Goal: Communication & Community: Answer question/provide support

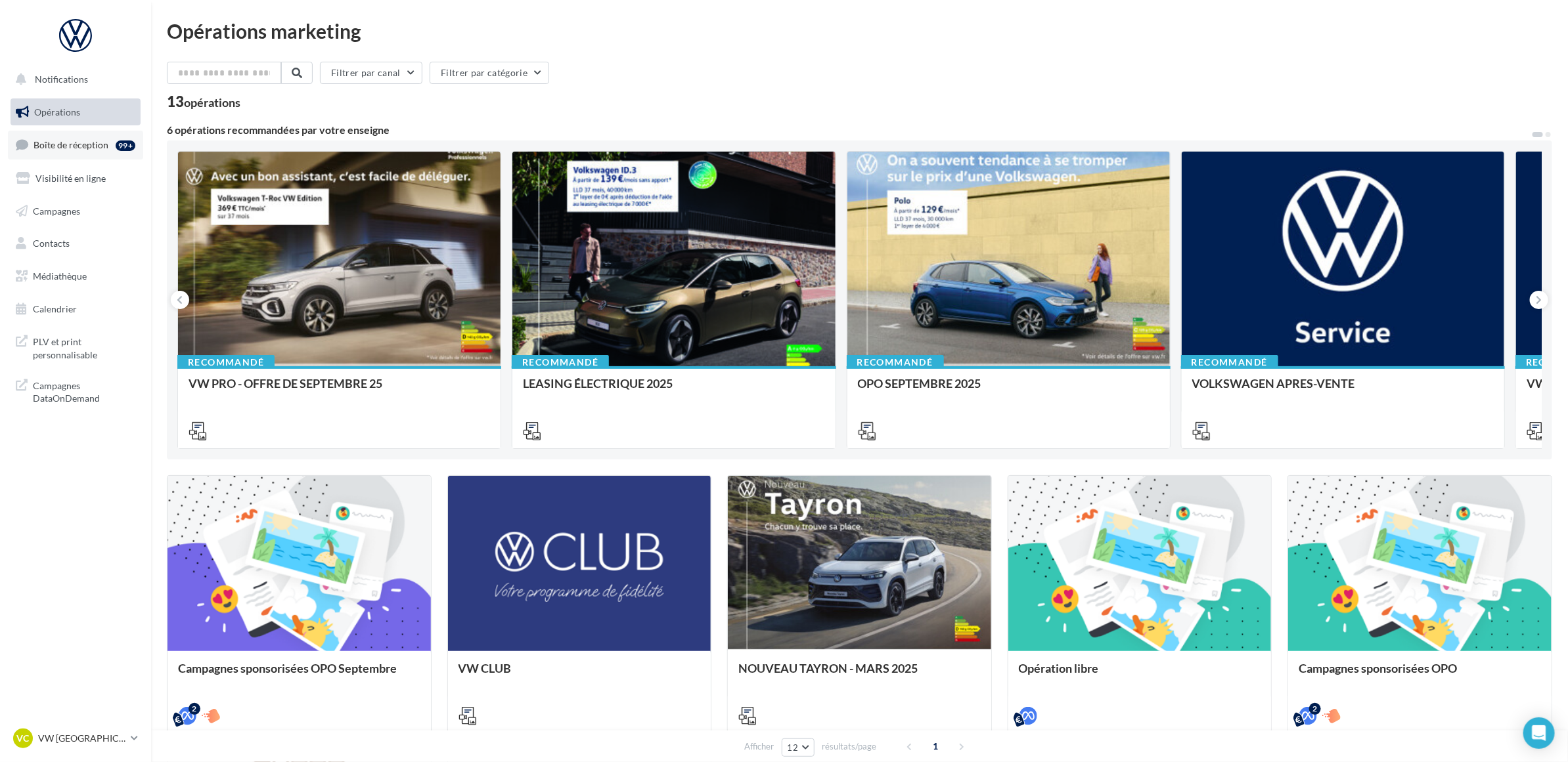
click at [84, 153] on link "Boîte de réception 99+" at bounding box center [75, 144] width 135 height 28
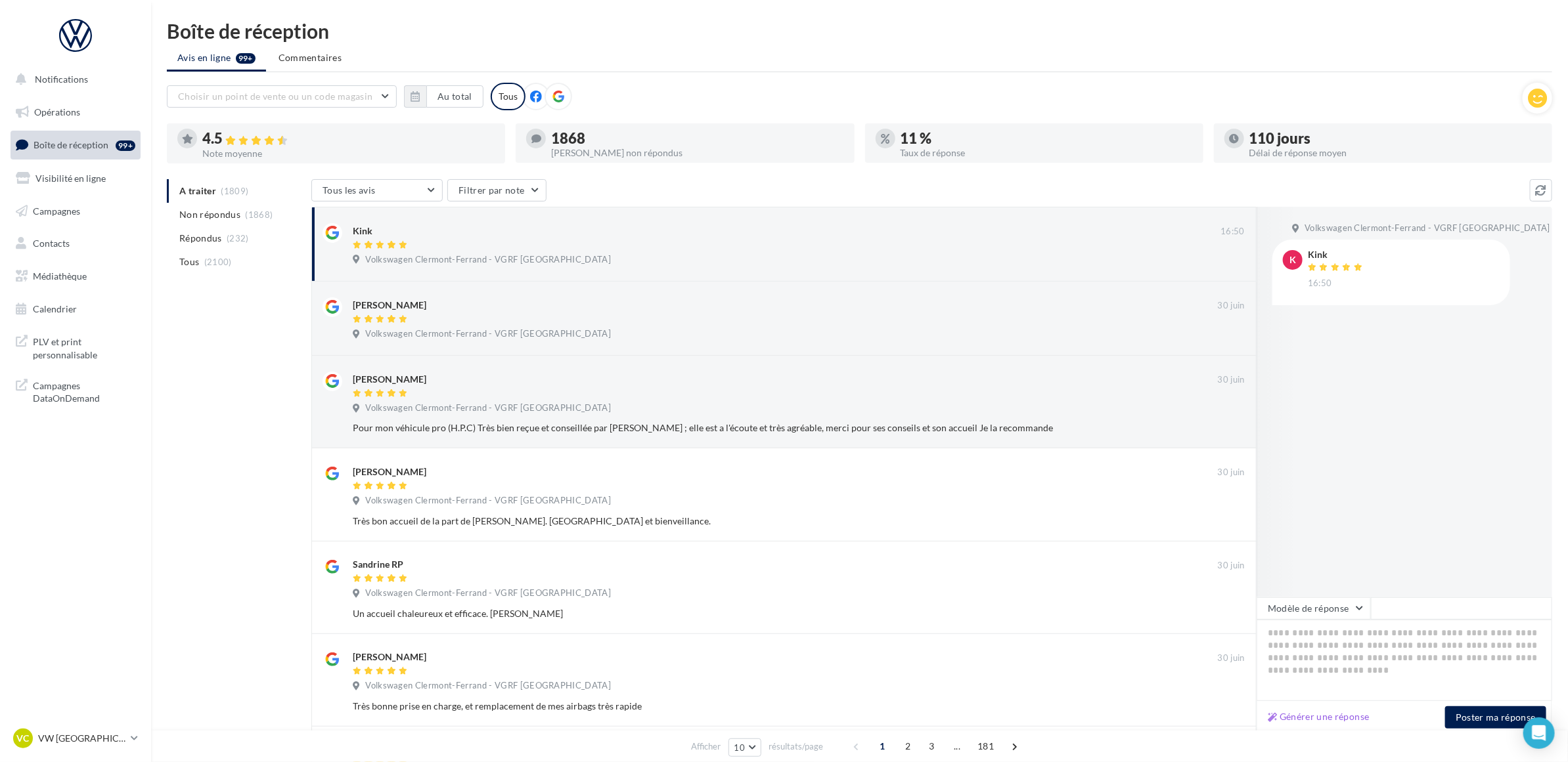
click at [224, 409] on div "A traiter (1809) Non répondus (1868) Répondus (232) Tous (2100) Tous les avis T…" at bounding box center [859, 638] width 1386 height 917
click at [238, 210] on span "Non répondus" at bounding box center [210, 215] width 61 height 13
click at [214, 201] on li "A traiter (1809)" at bounding box center [236, 191] width 139 height 24
click at [234, 220] on span "Non répondus" at bounding box center [210, 215] width 61 height 13
click at [229, 351] on div "A traiter (1809) Non répondus (1868) Répondus (232) Tous (2100) Tous les avis T…" at bounding box center [859, 638] width 1386 height 917
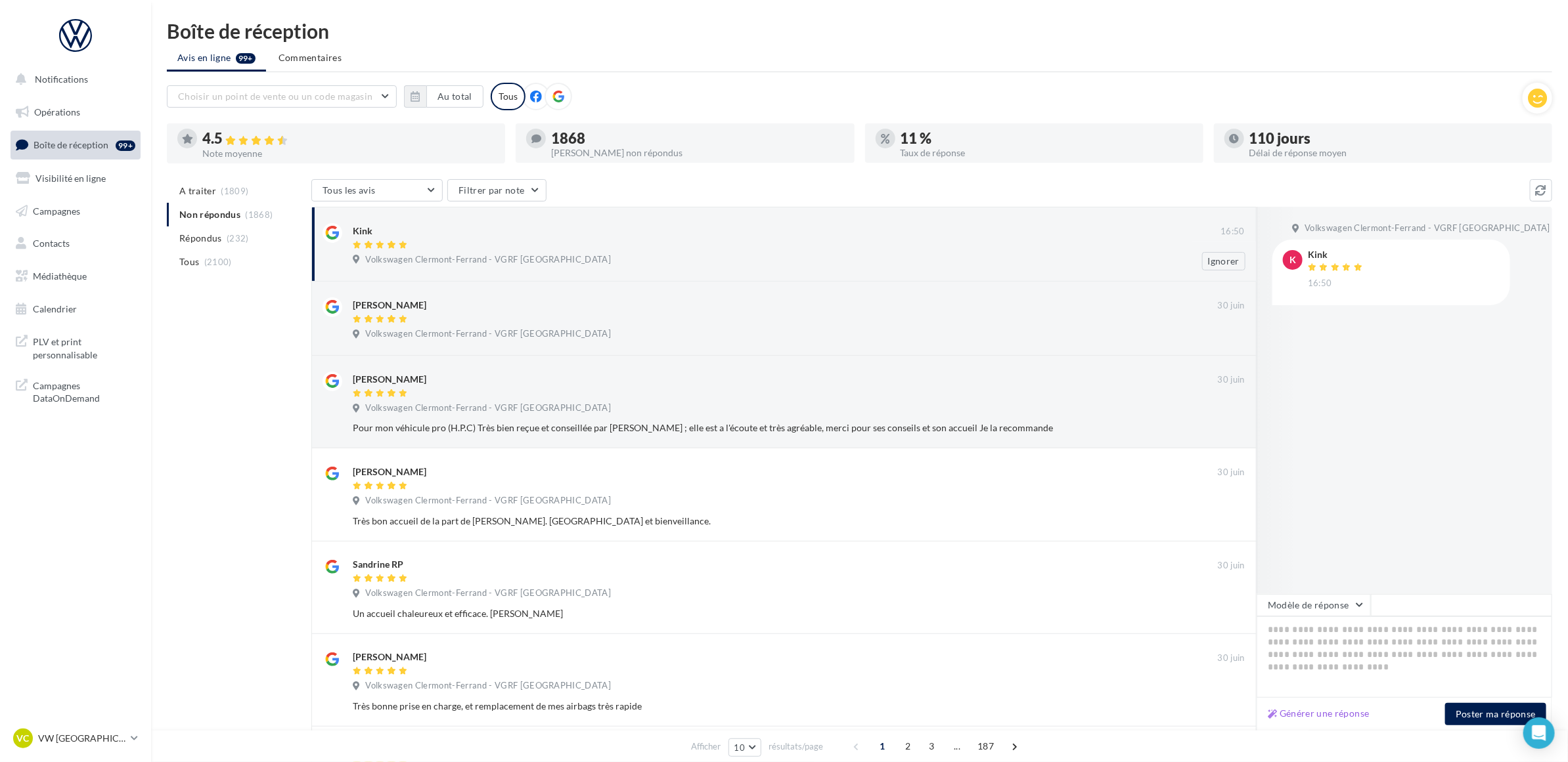
click at [461, 247] on div at bounding box center [786, 246] width 868 height 12
drag, startPoint x: 434, startPoint y: 240, endPoint x: 444, endPoint y: 245, distance: 11.2
click at [438, 243] on div at bounding box center [786, 246] width 868 height 12
click at [1286, 658] on textarea at bounding box center [1405, 656] width 296 height 82
paste textarea "**********"
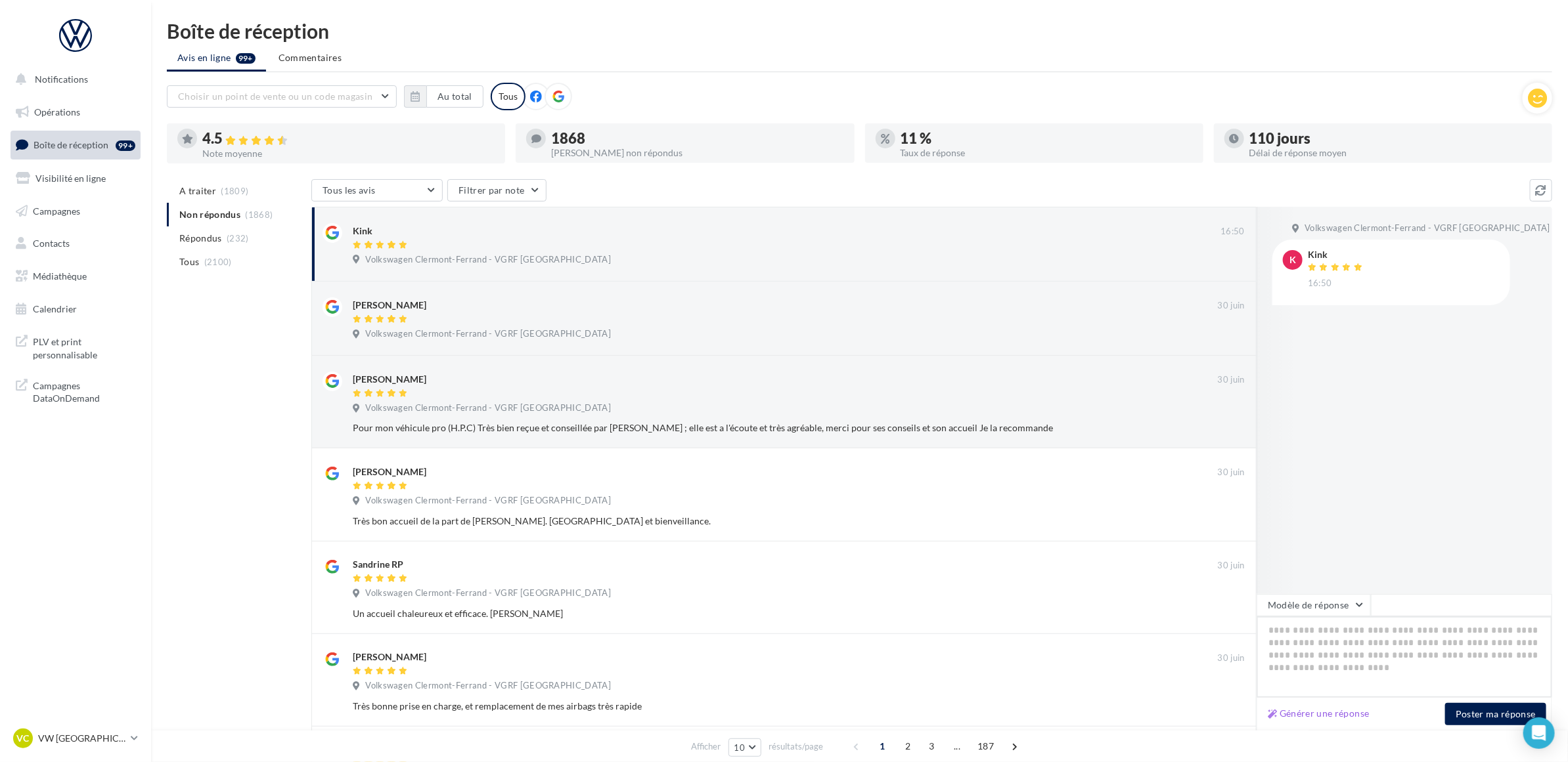
type textarea "**********"
click at [1503, 712] on button "Poster ma réponse" at bounding box center [1495, 714] width 101 height 22
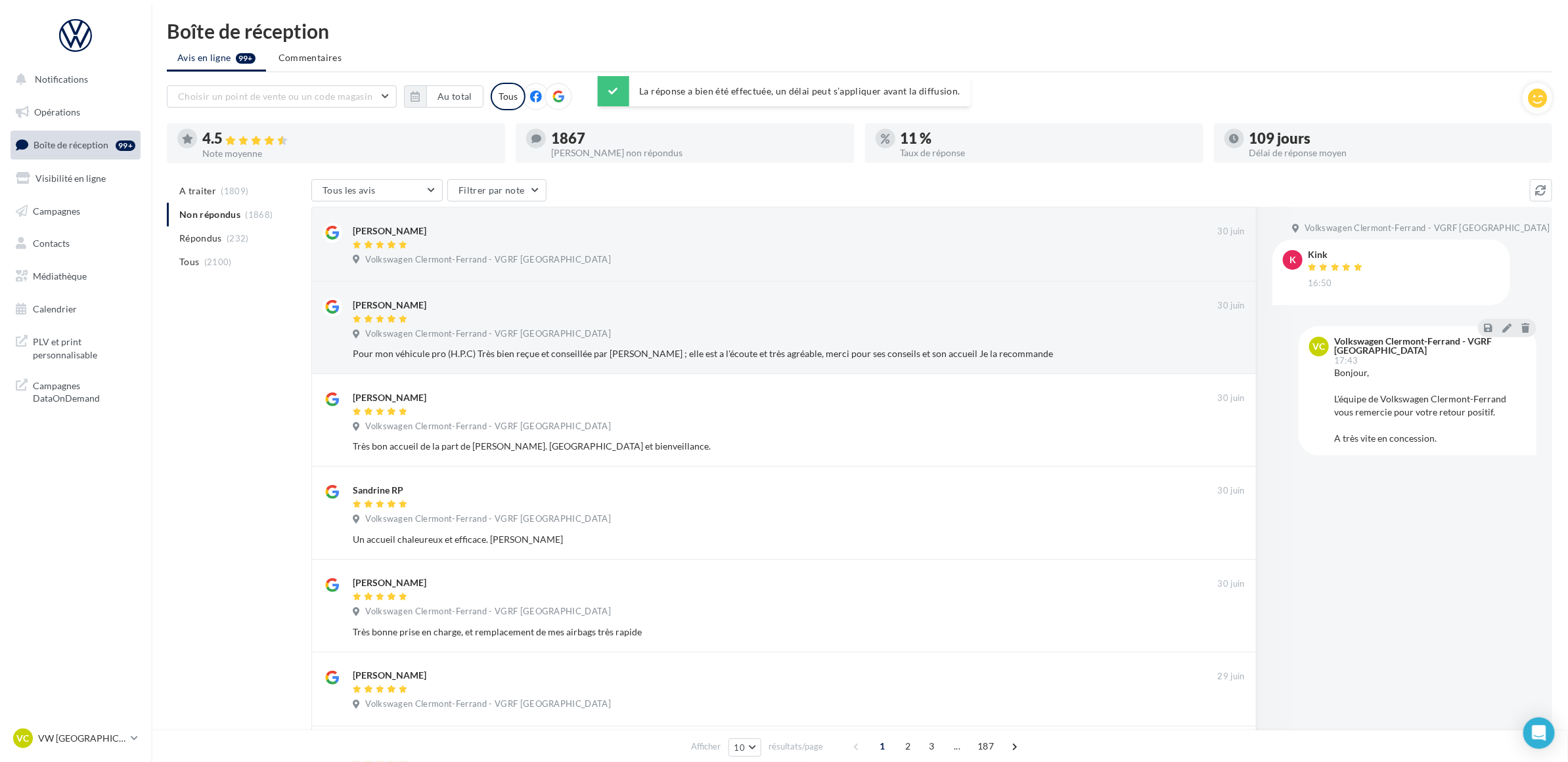
click at [1146, 33] on div "Boîte de réception" at bounding box center [859, 31] width 1386 height 20
click at [459, 103] on button "Au total" at bounding box center [455, 96] width 58 height 22
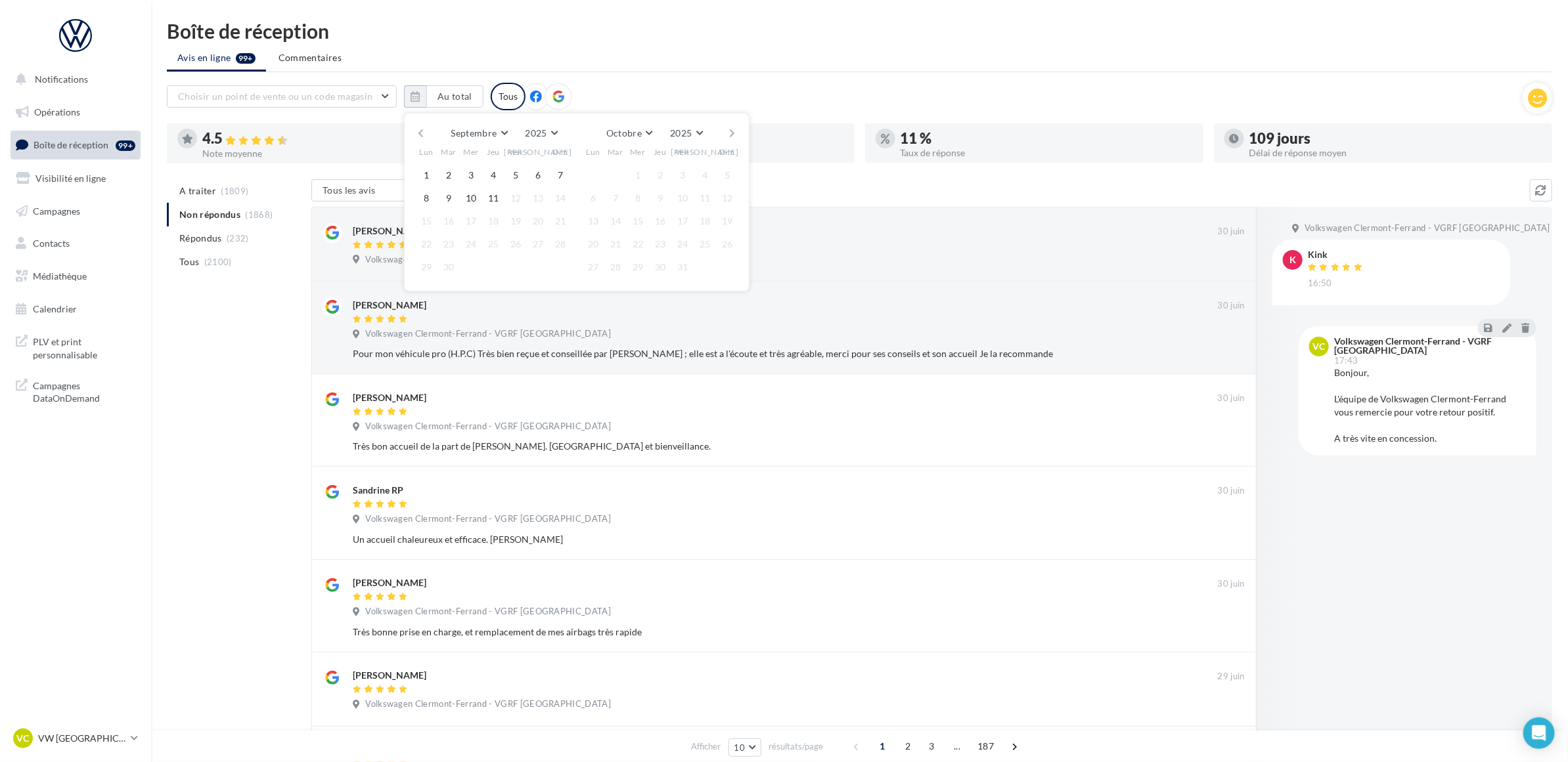
click at [419, 131] on button "button" at bounding box center [421, 132] width 12 height 18
click at [422, 134] on button "button" at bounding box center [421, 132] width 12 height 18
click at [451, 175] on button "1" at bounding box center [448, 175] width 20 height 20
click at [723, 130] on div "Juillet Janvier Février Mars Avril Mai Juin Juillet Août Septembre Octobre Nove…" at bounding box center [576, 132] width 301 height 18
click at [729, 130] on button "button" at bounding box center [733, 132] width 12 height 18
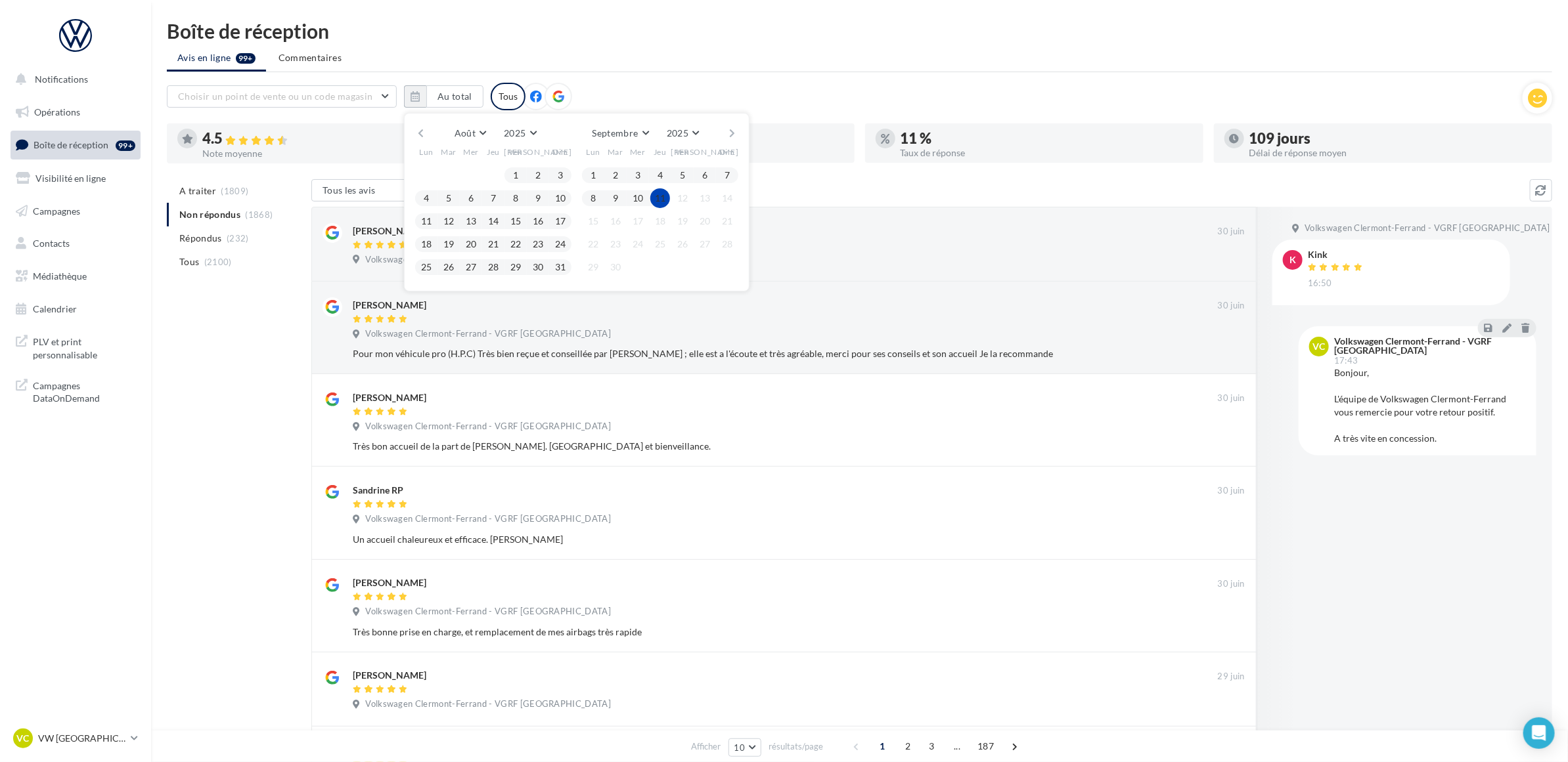
click at [666, 198] on button "11" at bounding box center [660, 198] width 20 height 20
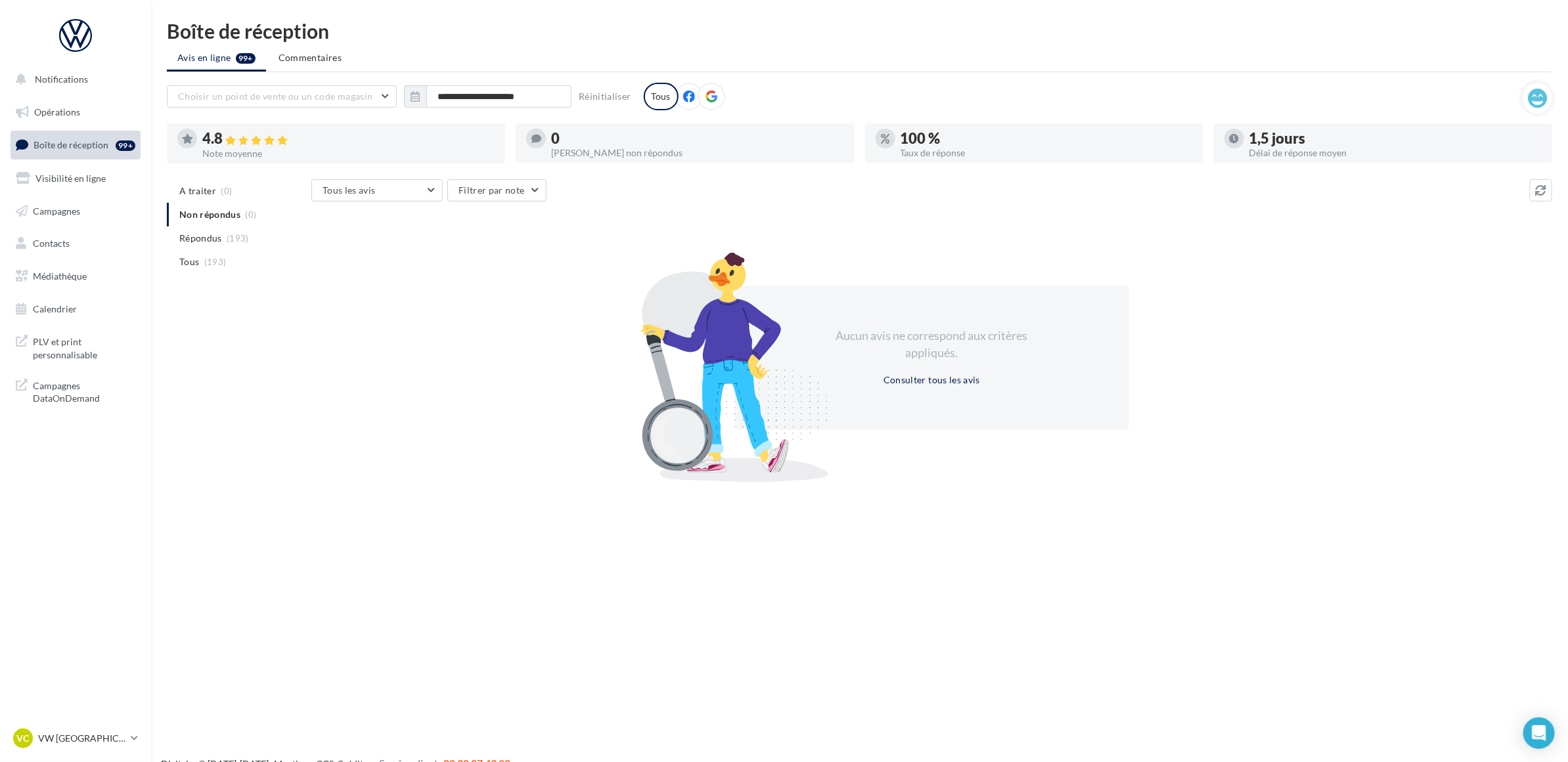
click at [783, 46] on ul "Avis en ligne 99+ Commentaires" at bounding box center [859, 59] width 1386 height 26
click at [517, 92] on input "**********" at bounding box center [498, 96] width 145 height 22
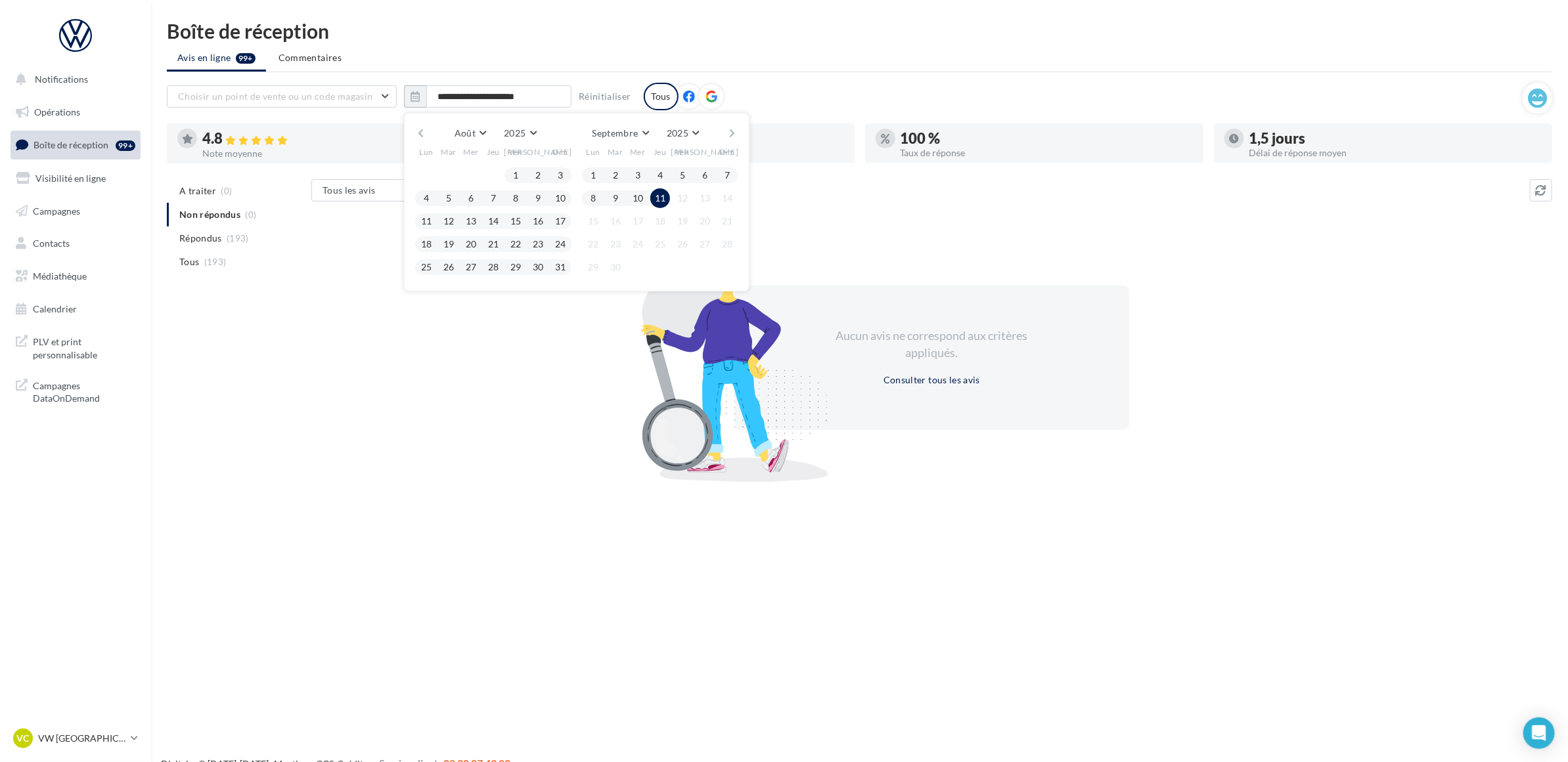
click at [422, 129] on button "button" at bounding box center [421, 132] width 12 height 18
click at [687, 172] on button "1" at bounding box center [683, 175] width 20 height 20
click at [727, 135] on div "Juillet Janvier Février Mars Avril Mai Juin Juillet Août Septembre Octobre Nove…" at bounding box center [576, 132] width 324 height 18
click at [734, 133] on button "button" at bounding box center [733, 132] width 12 height 18
click at [668, 203] on span "11" at bounding box center [660, 198] width 20 height 20
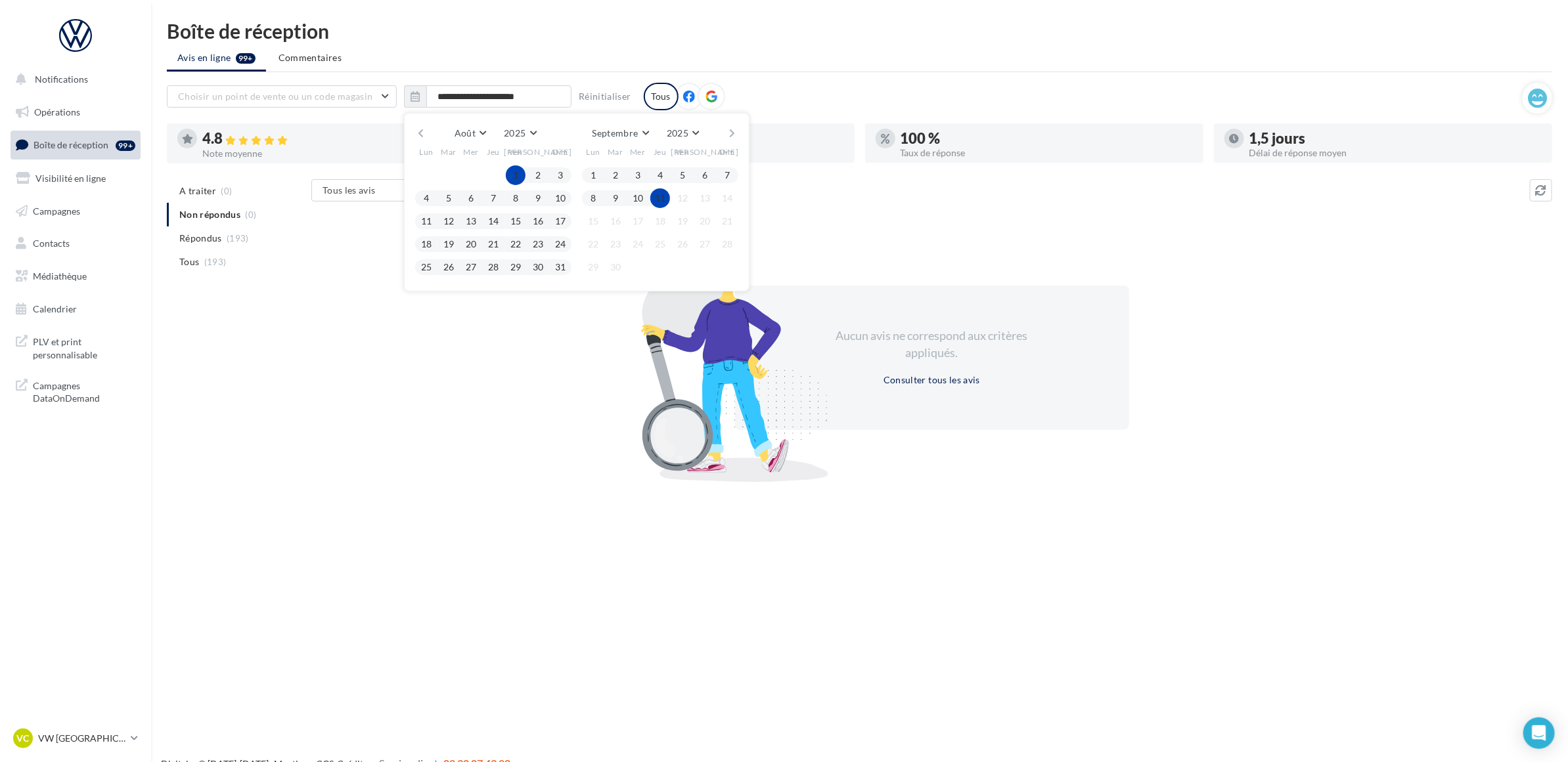
click at [572, 365] on div "Aucun avis ne correspond aux critères appliqués. Consulter tous les avis" at bounding box center [931, 357] width 1241 height 227
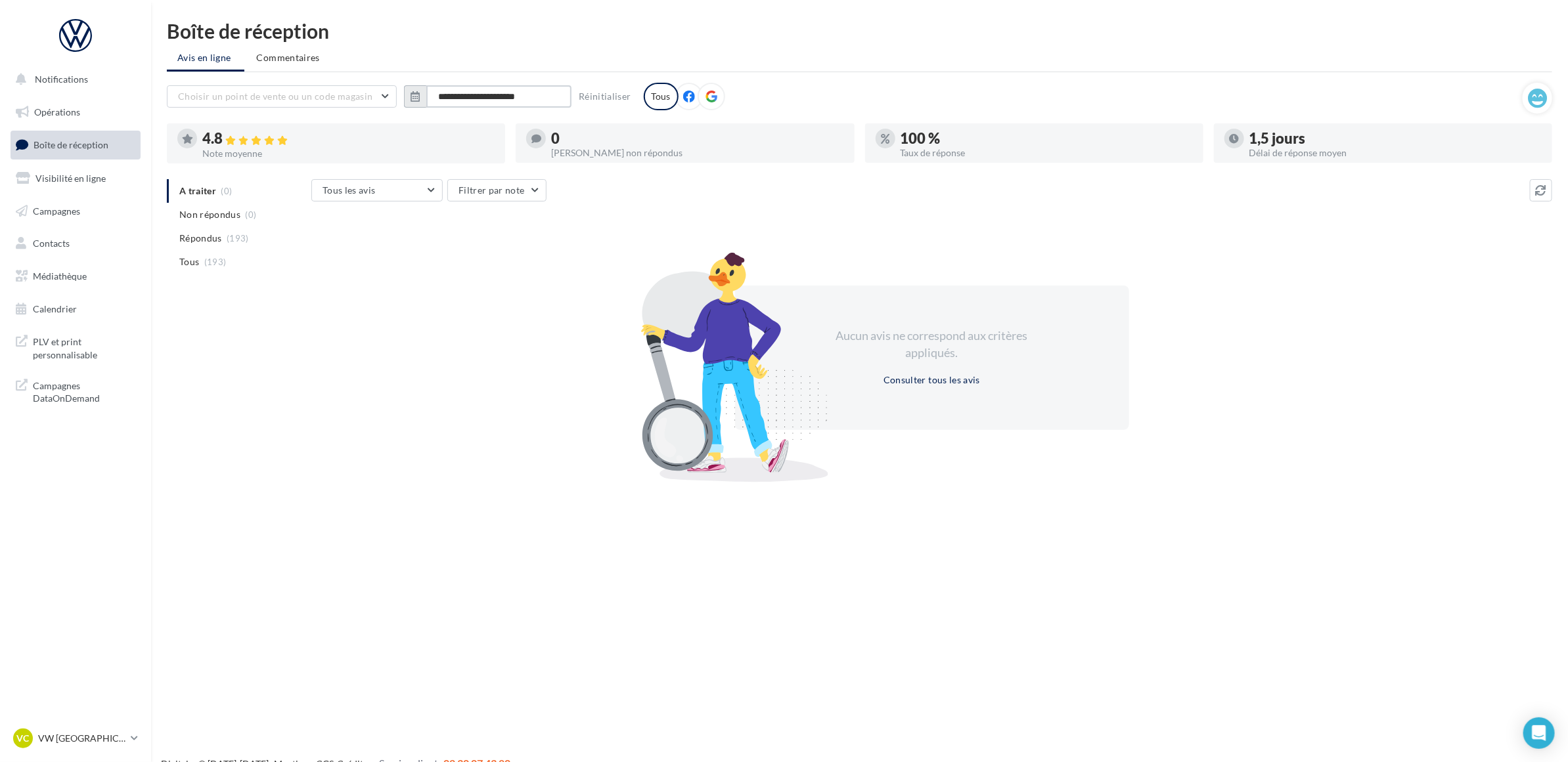
click at [426, 90] on input "**********" at bounding box center [498, 96] width 145 height 22
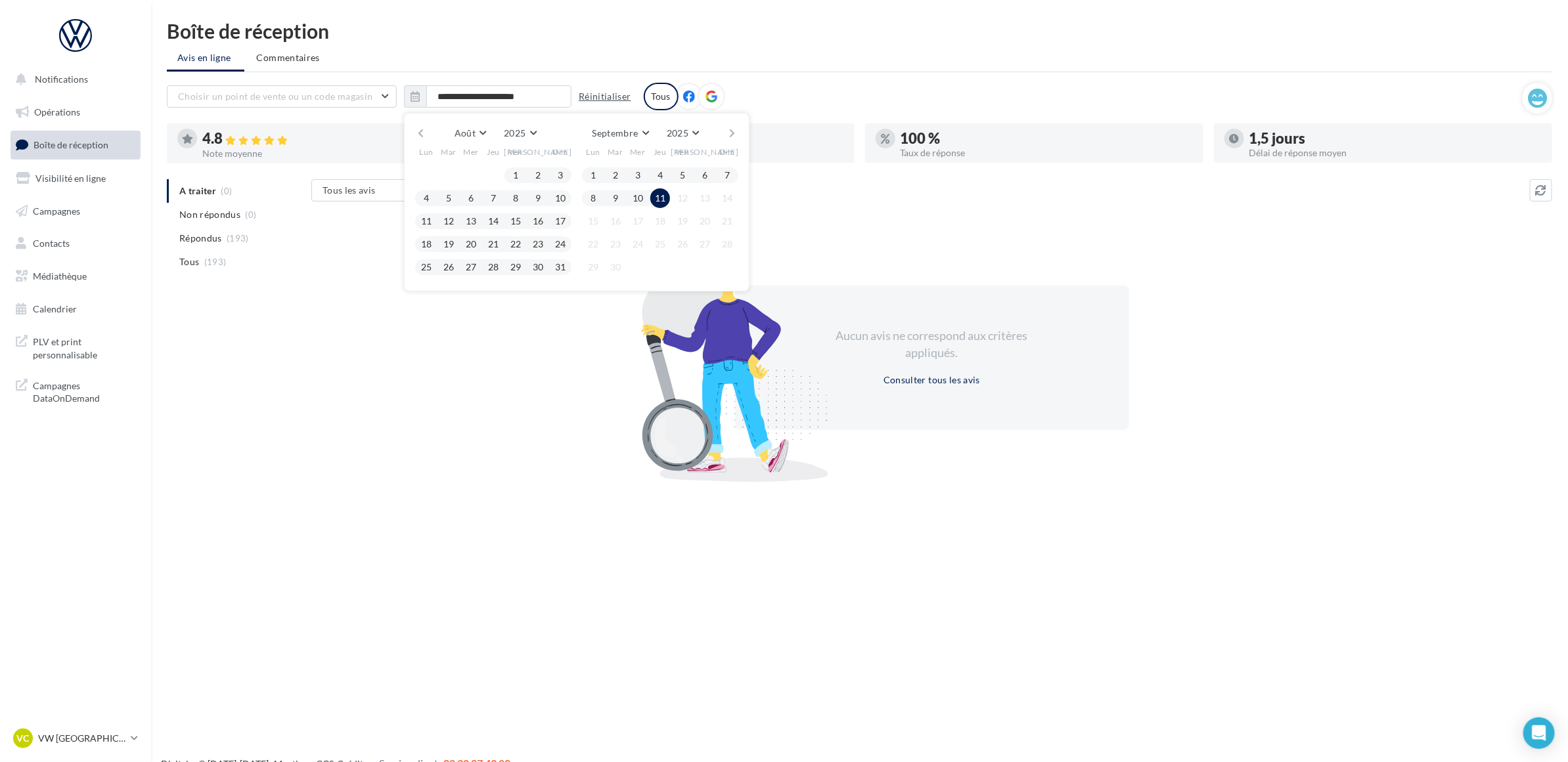
click at [613, 95] on button "Réinitialiser" at bounding box center [605, 96] width 63 height 15
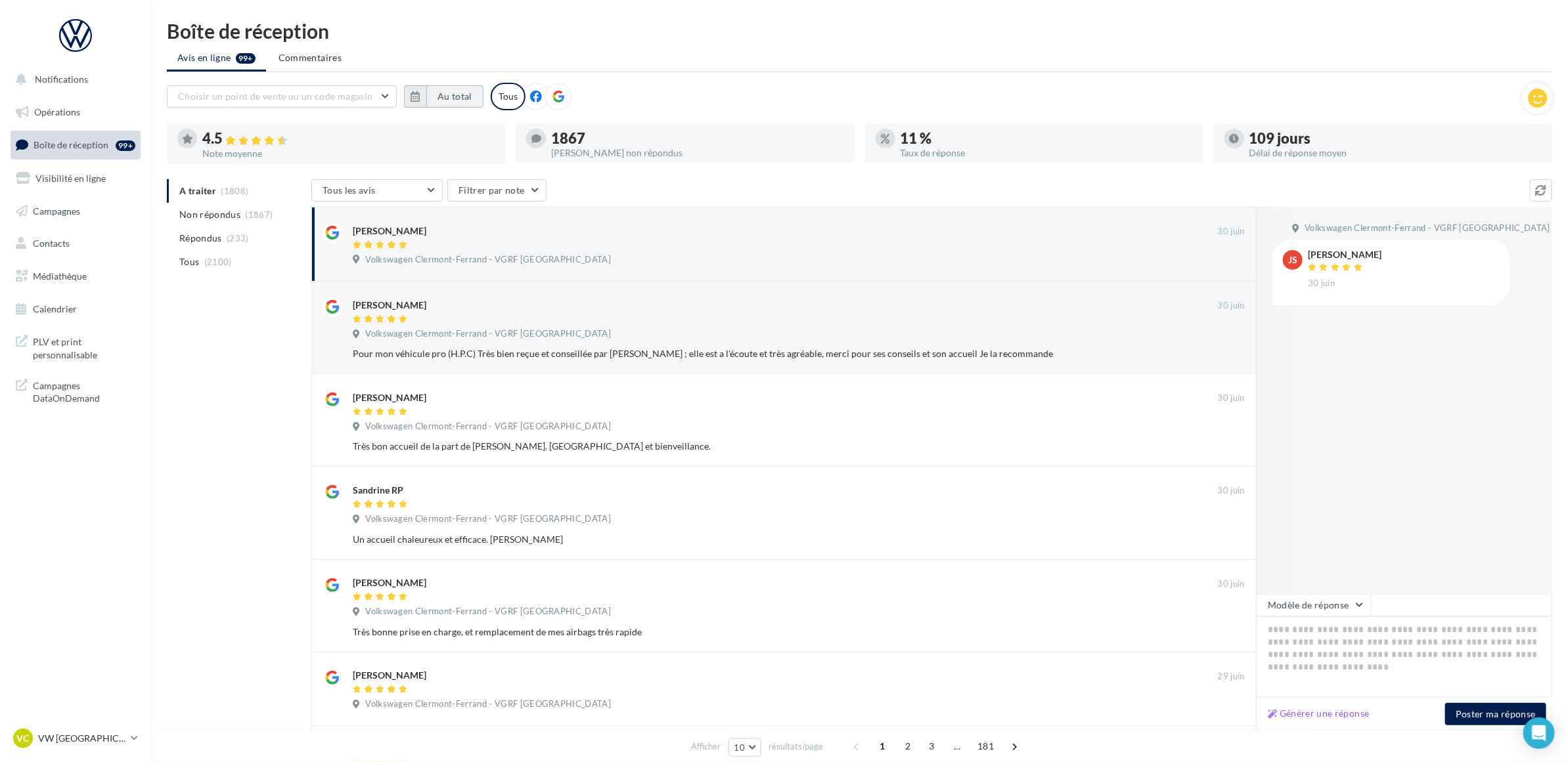
click at [470, 103] on button "Au total" at bounding box center [455, 96] width 58 height 22
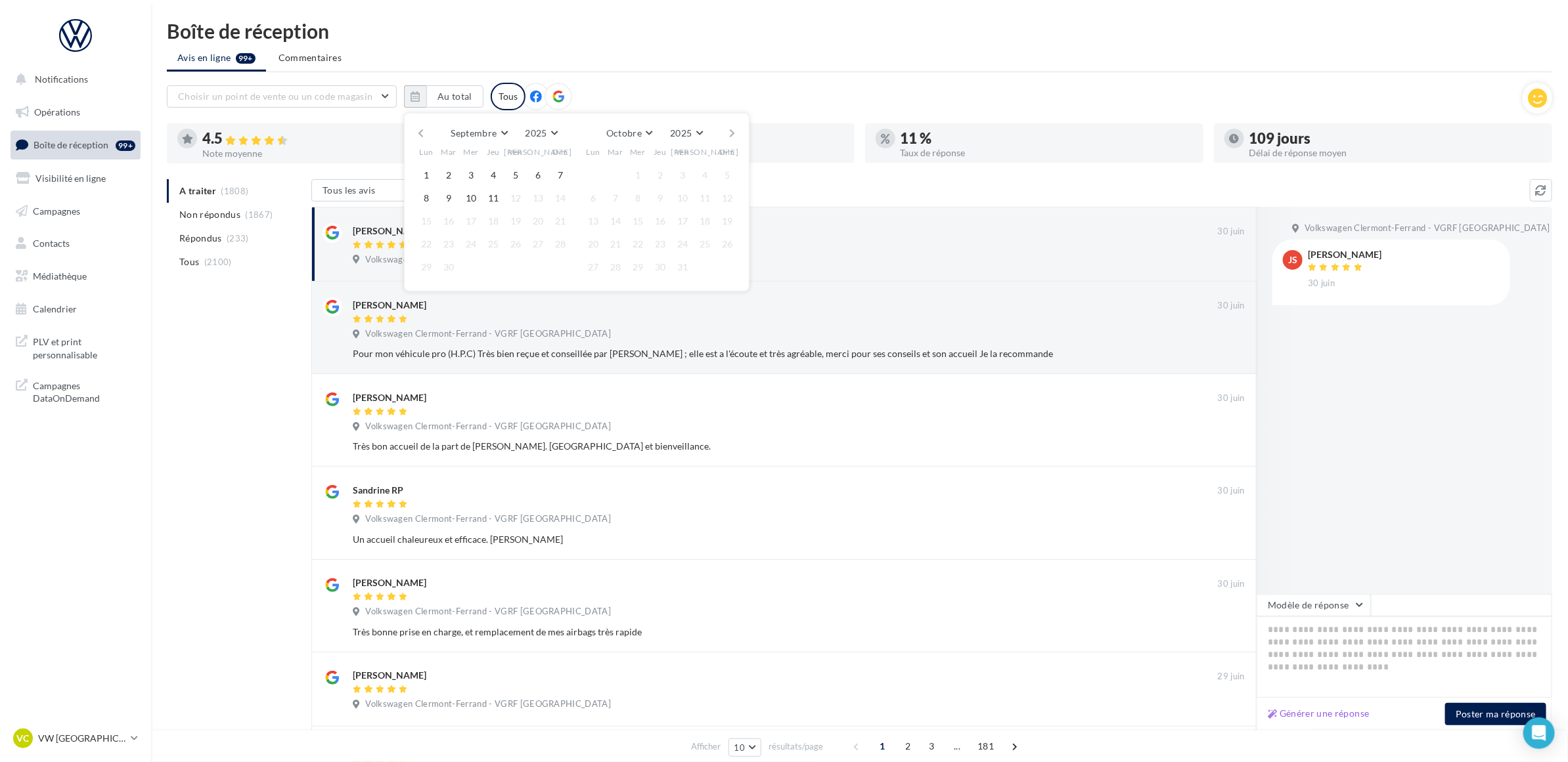
click at [432, 127] on div "Septembre [PERSON_NAME] Mars Avril Mai Juin Juillet Août Septembre Octobre Nove…" at bounding box center [576, 132] width 301 height 18
click at [424, 129] on button "button" at bounding box center [421, 132] width 12 height 18
click at [591, 178] on button "1" at bounding box center [593, 175] width 20 height 20
click at [736, 133] on button "button" at bounding box center [733, 132] width 12 height 18
click at [496, 202] on button "11" at bounding box center [494, 198] width 20 height 20
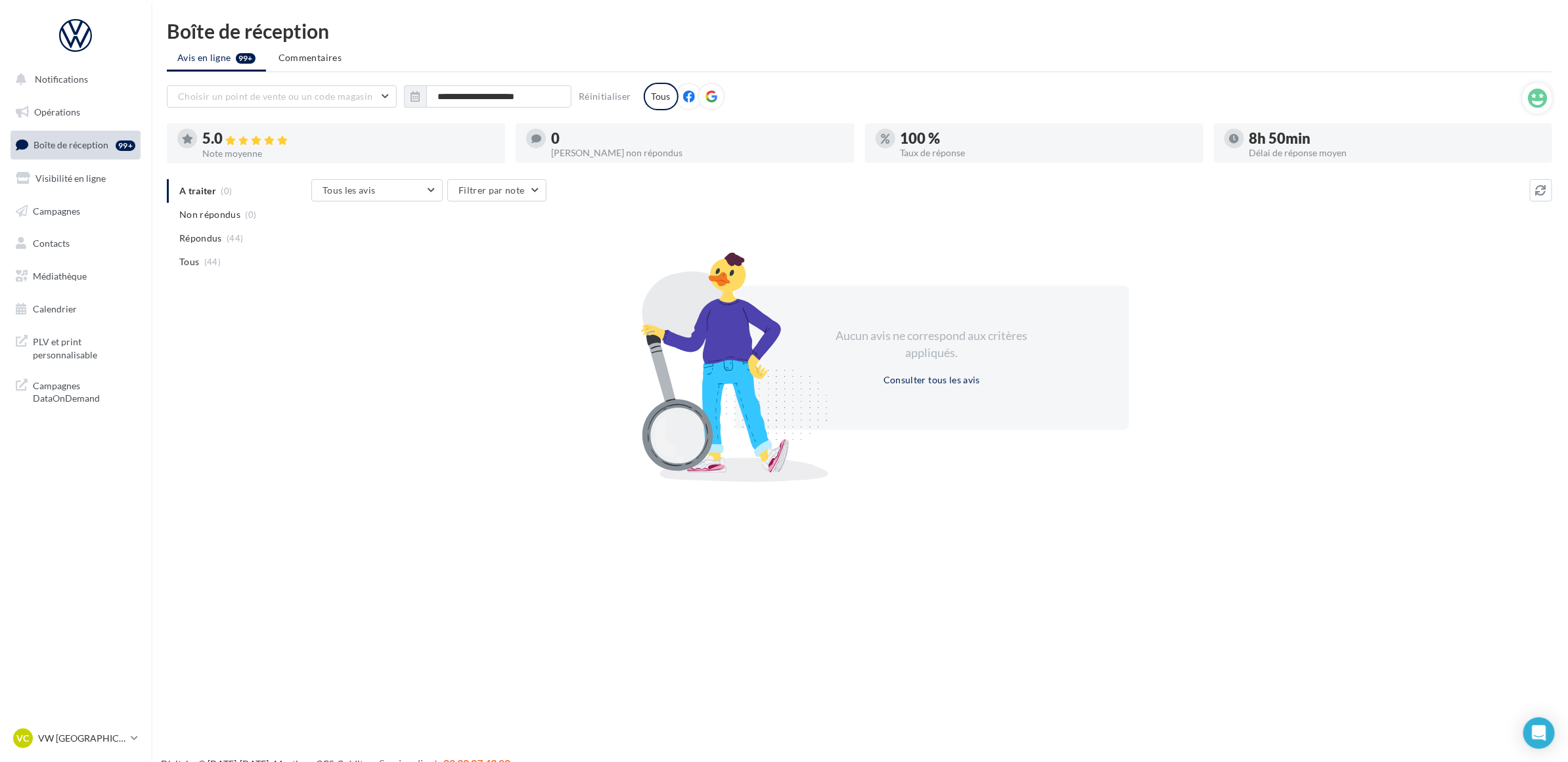
click at [409, 320] on div "Aucun avis ne correspond aux critères appliqués. Consulter tous les avis" at bounding box center [931, 357] width 1241 height 227
click at [456, 50] on ul "Avis en ligne 99+ Commentaires" at bounding box center [859, 59] width 1386 height 26
click at [506, 99] on input "**********" at bounding box center [498, 96] width 145 height 22
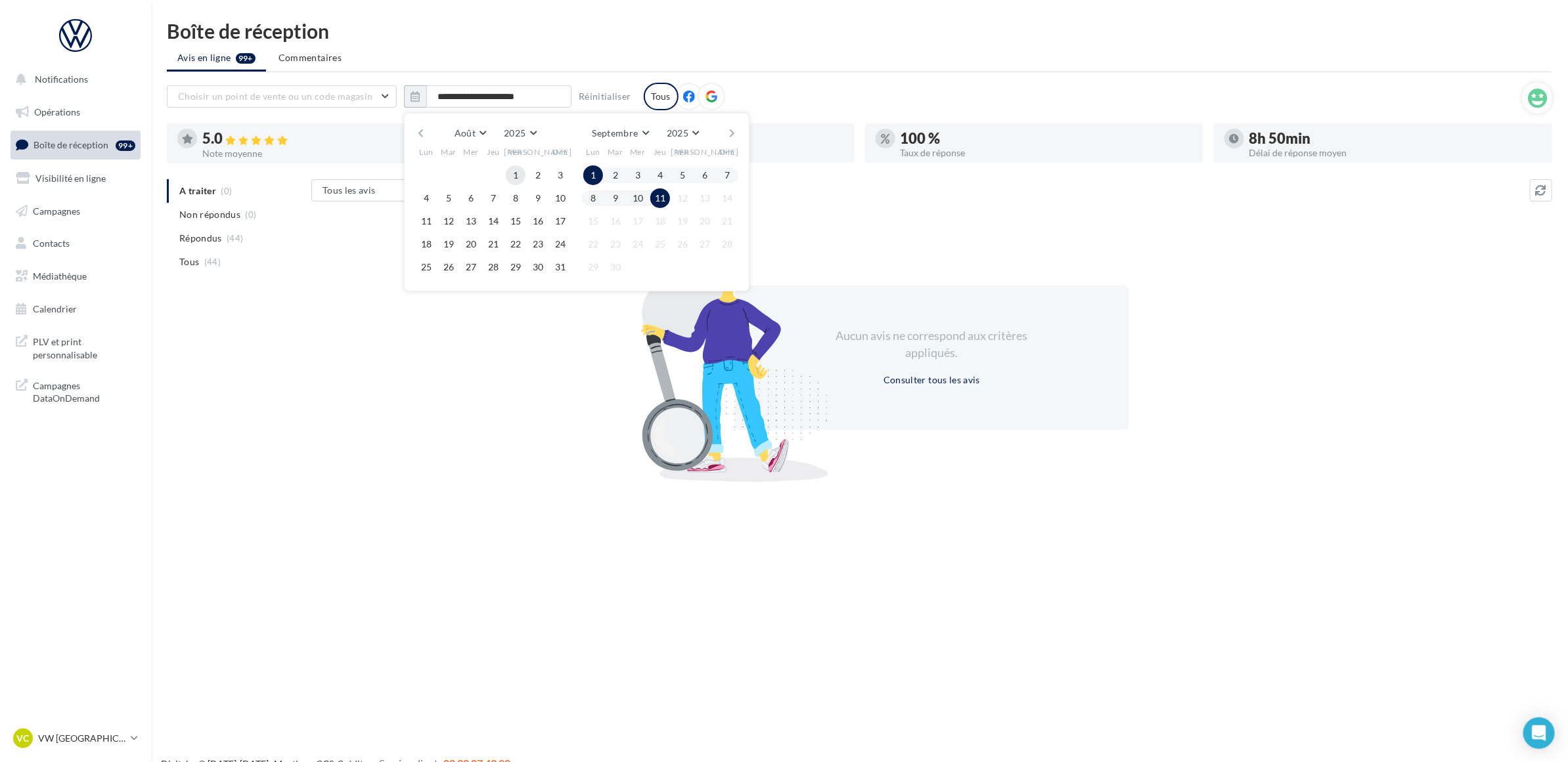
click at [511, 176] on button "1" at bounding box center [516, 175] width 20 height 20
click at [664, 196] on button "11" at bounding box center [660, 198] width 20 height 20
click at [393, 345] on div "Aucun avis ne correspond aux critères appliqués. Consulter tous les avis" at bounding box center [931, 357] width 1241 height 227
click at [509, 83] on div "**********" at bounding box center [845, 96] width 1356 height 28
click at [514, 99] on input "**********" at bounding box center [498, 96] width 145 height 22
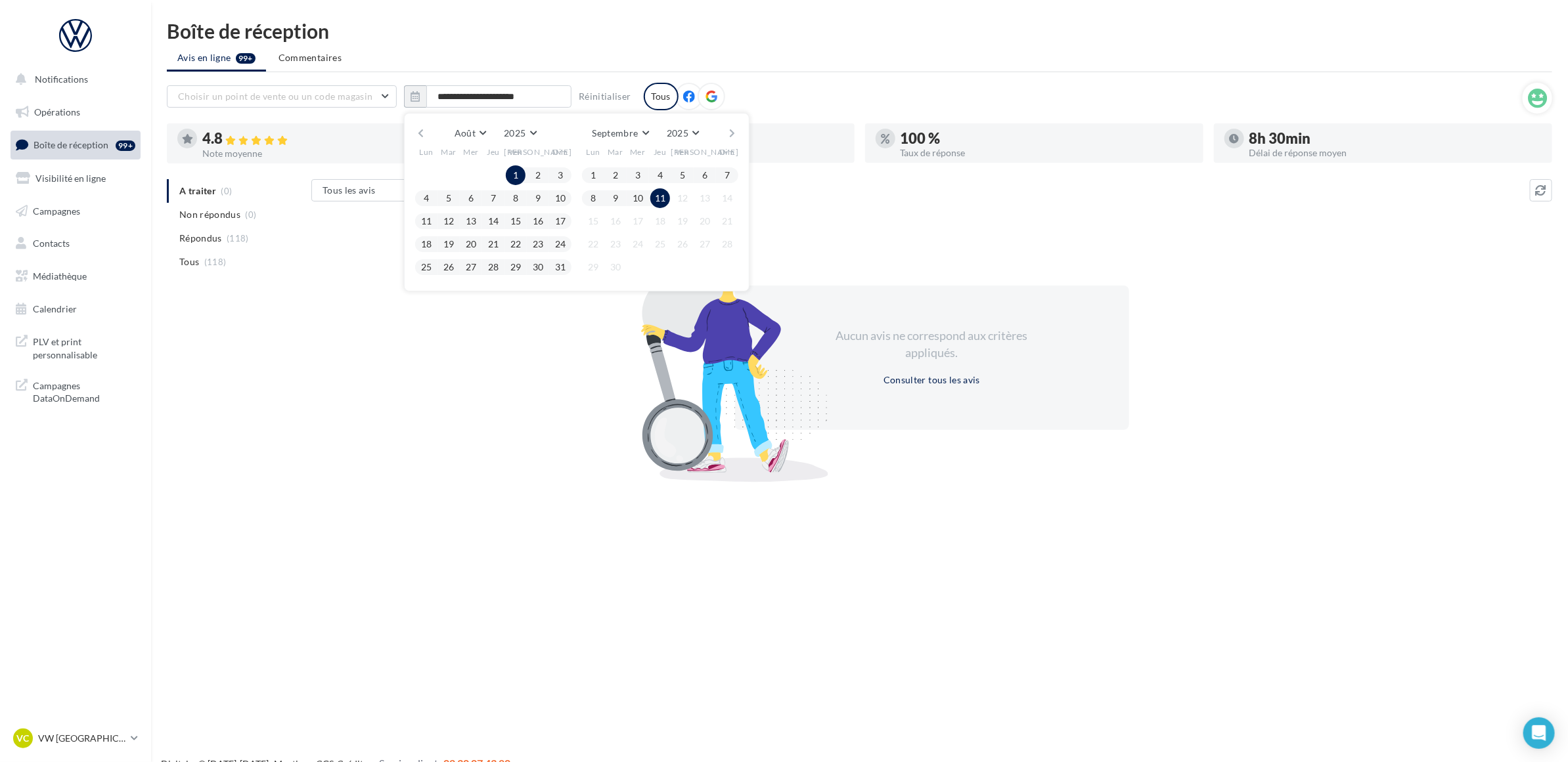
click at [412, 133] on div "Août Janvier Février Mars Avril Mai Juin Juillet Août Septembre Octobre Novembr…" at bounding box center [577, 202] width 346 height 179
click at [415, 126] on button "button" at bounding box center [421, 132] width 12 height 18
click at [425, 221] on button "14" at bounding box center [426, 221] width 20 height 20
click at [729, 131] on button "button" at bounding box center [733, 132] width 12 height 18
click at [661, 199] on button "11" at bounding box center [660, 198] width 20 height 20
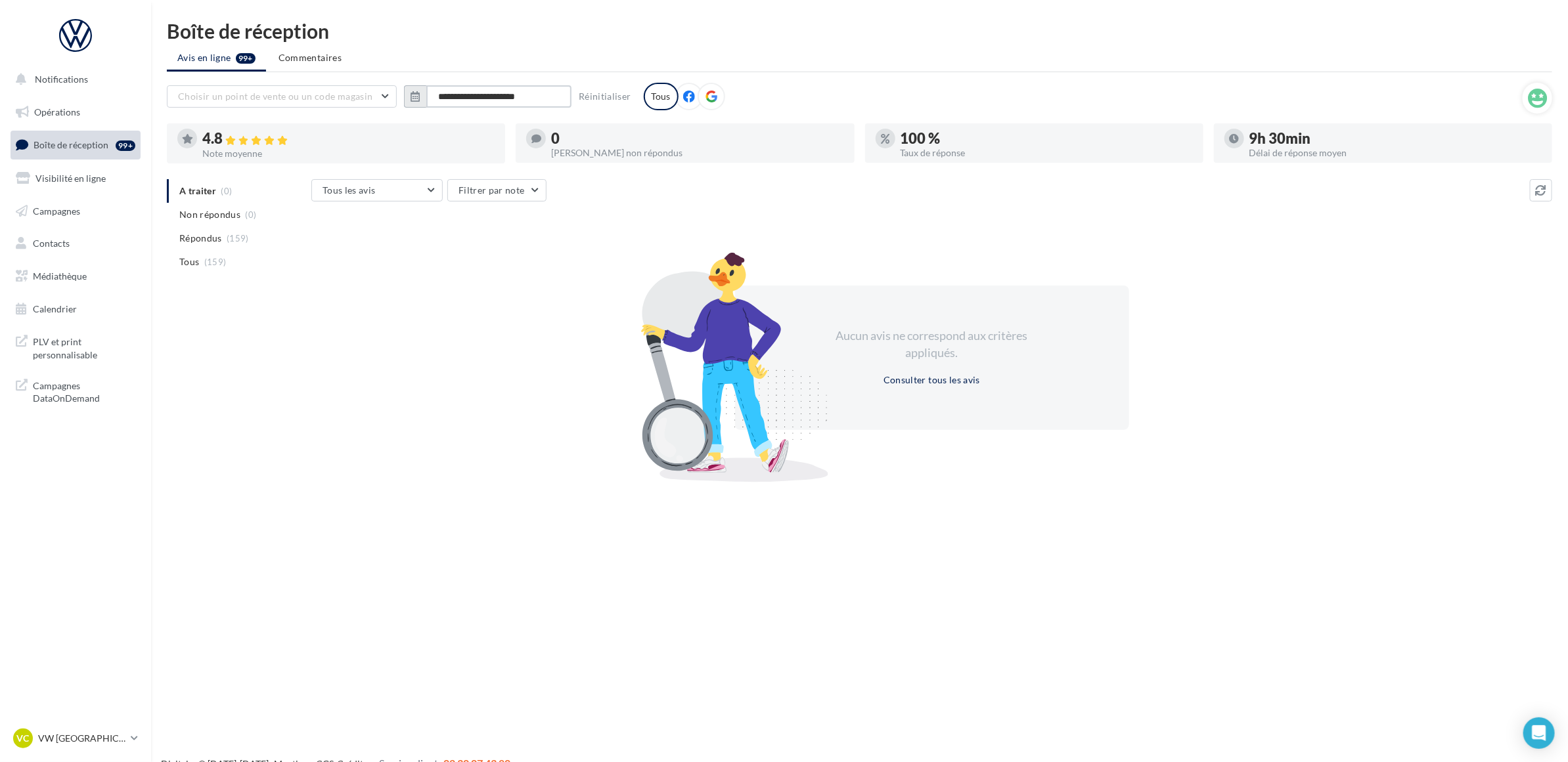
click at [524, 100] on input "**********" at bounding box center [498, 96] width 145 height 22
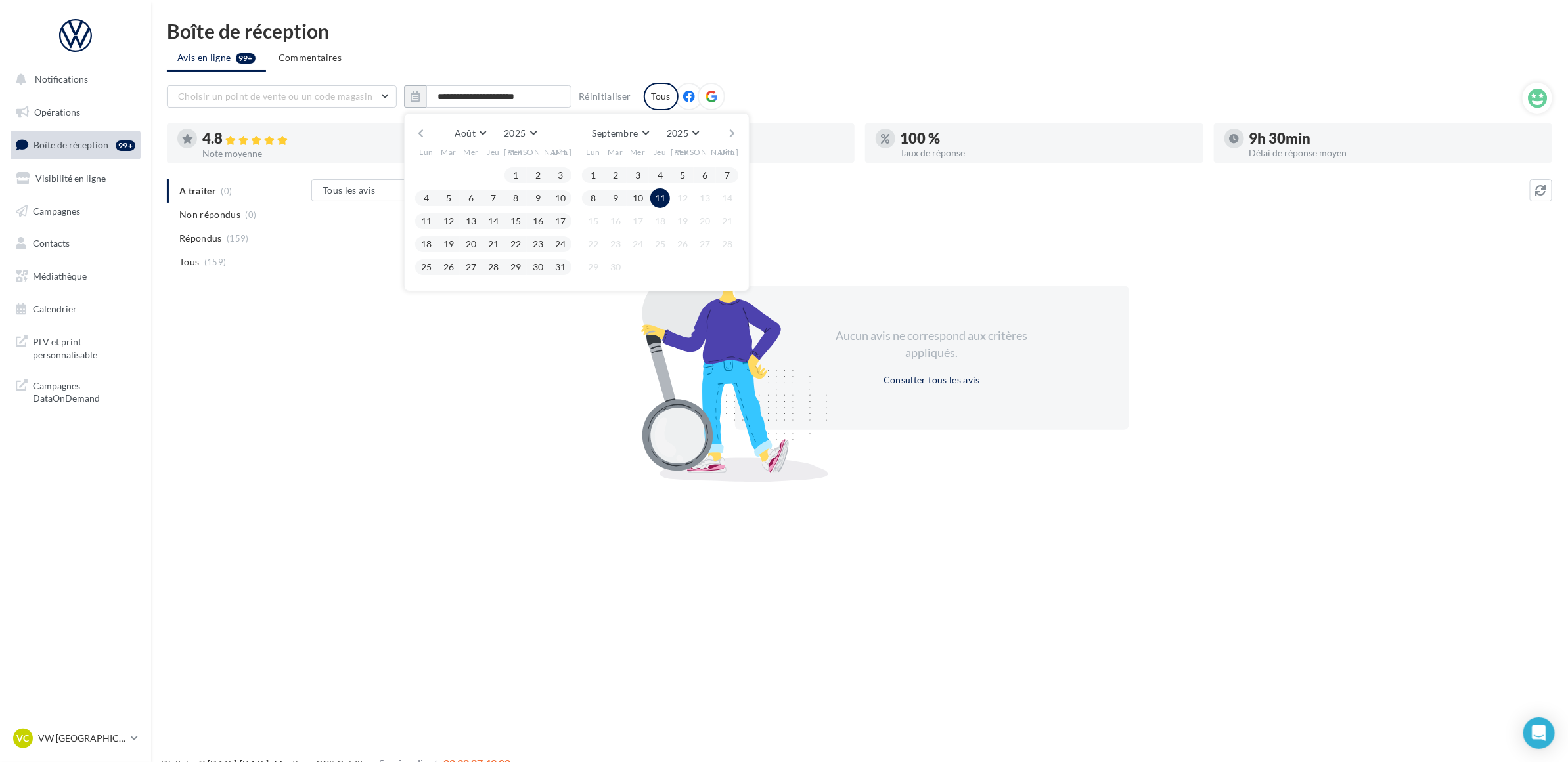
click at [426, 138] on div "Août Janvier Février Mars Avril Mai Juin Juillet Août Septembre Octobre Novembr…" at bounding box center [576, 132] width 301 height 18
click at [422, 138] on button "button" at bounding box center [421, 132] width 12 height 18
click at [450, 174] on button "1" at bounding box center [448, 175] width 20 height 20
click at [468, 174] on button "2" at bounding box center [470, 175] width 20 height 20
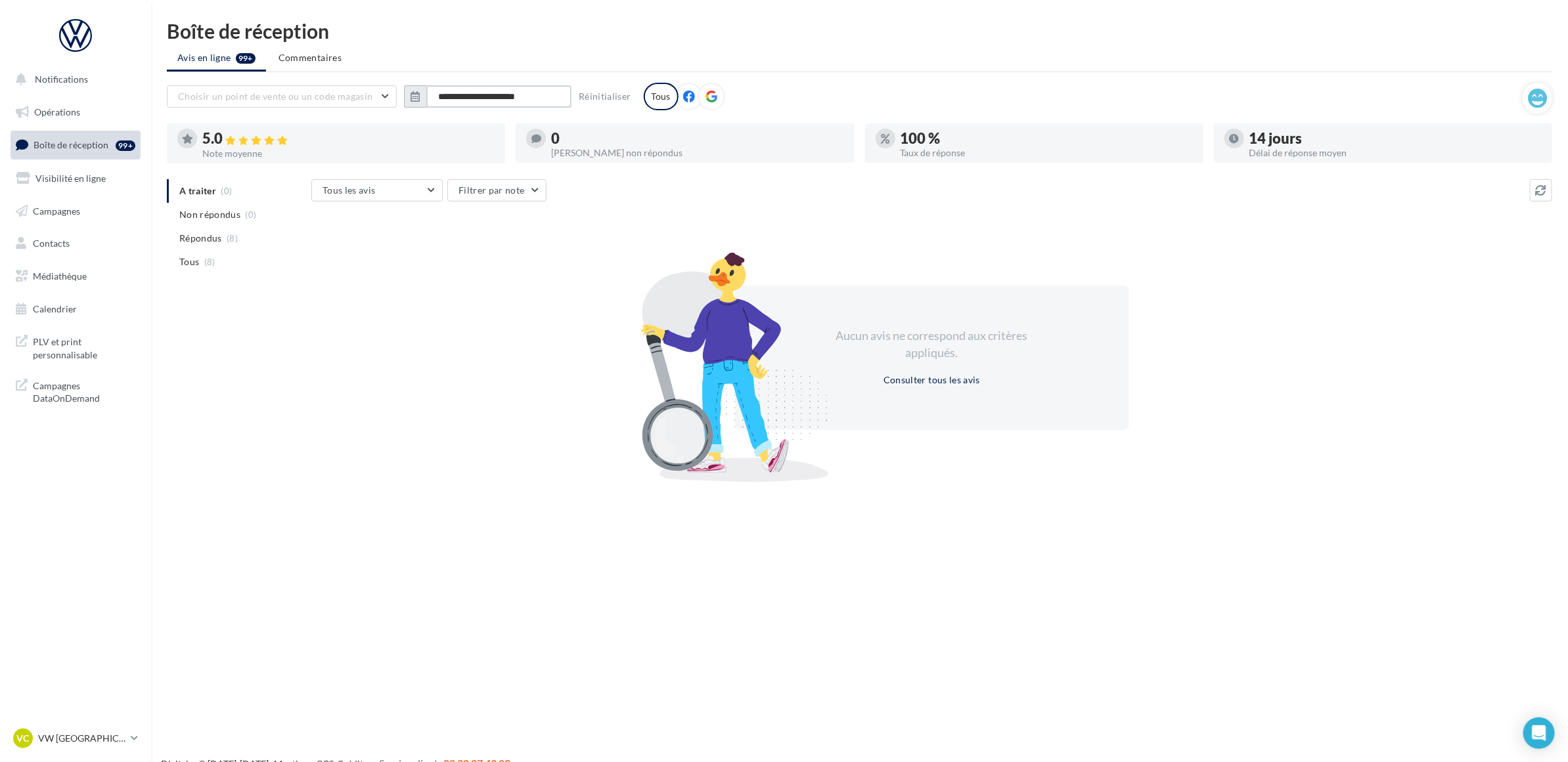
click at [540, 95] on input "**********" at bounding box center [498, 96] width 145 height 22
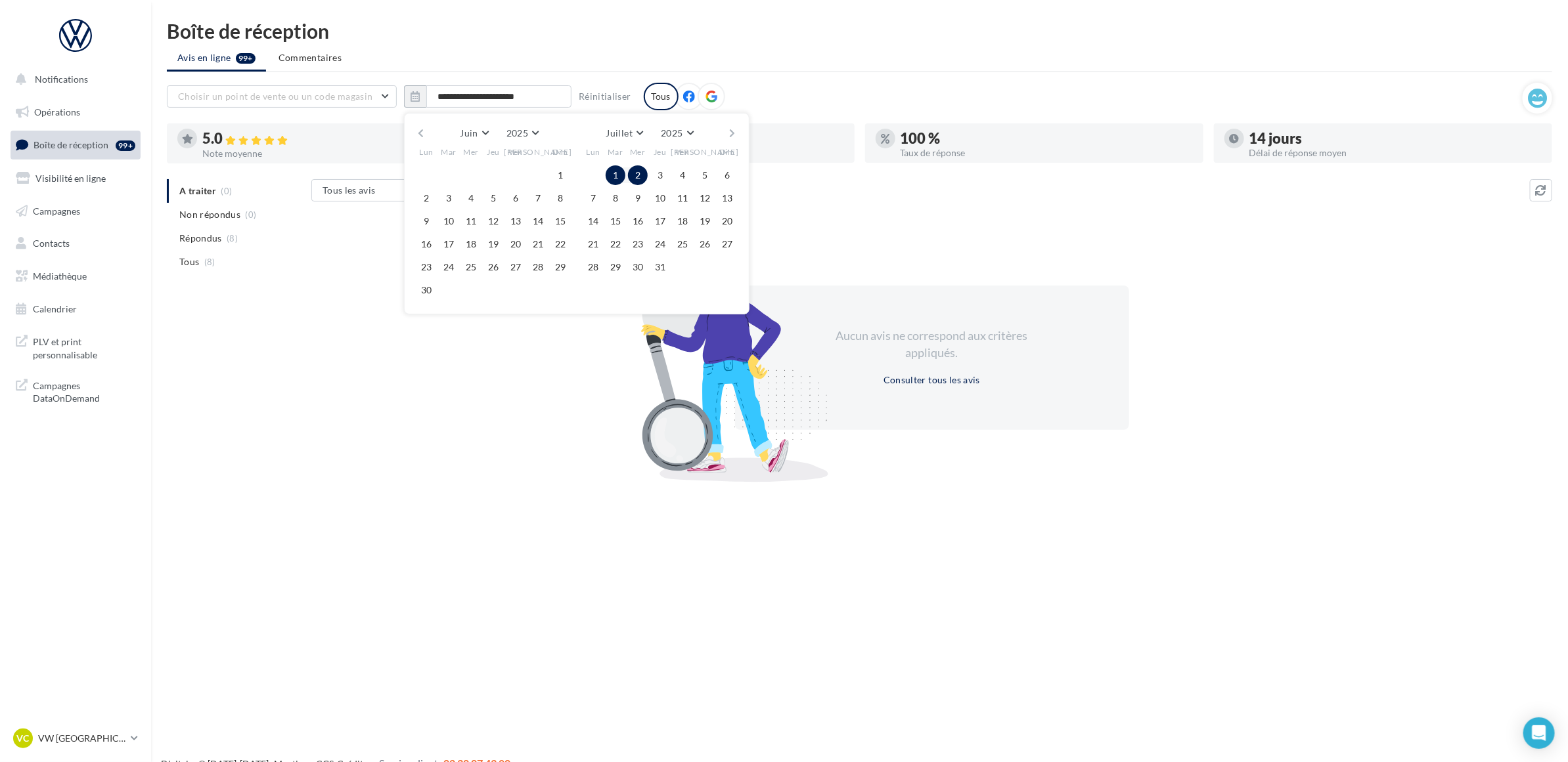
click at [641, 176] on button "2" at bounding box center [638, 175] width 20 height 20
click at [735, 136] on button "button" at bounding box center [733, 132] width 12 height 18
click at [727, 130] on button "button" at bounding box center [733, 132] width 12 height 18
click at [659, 199] on button "11" at bounding box center [660, 198] width 20 height 20
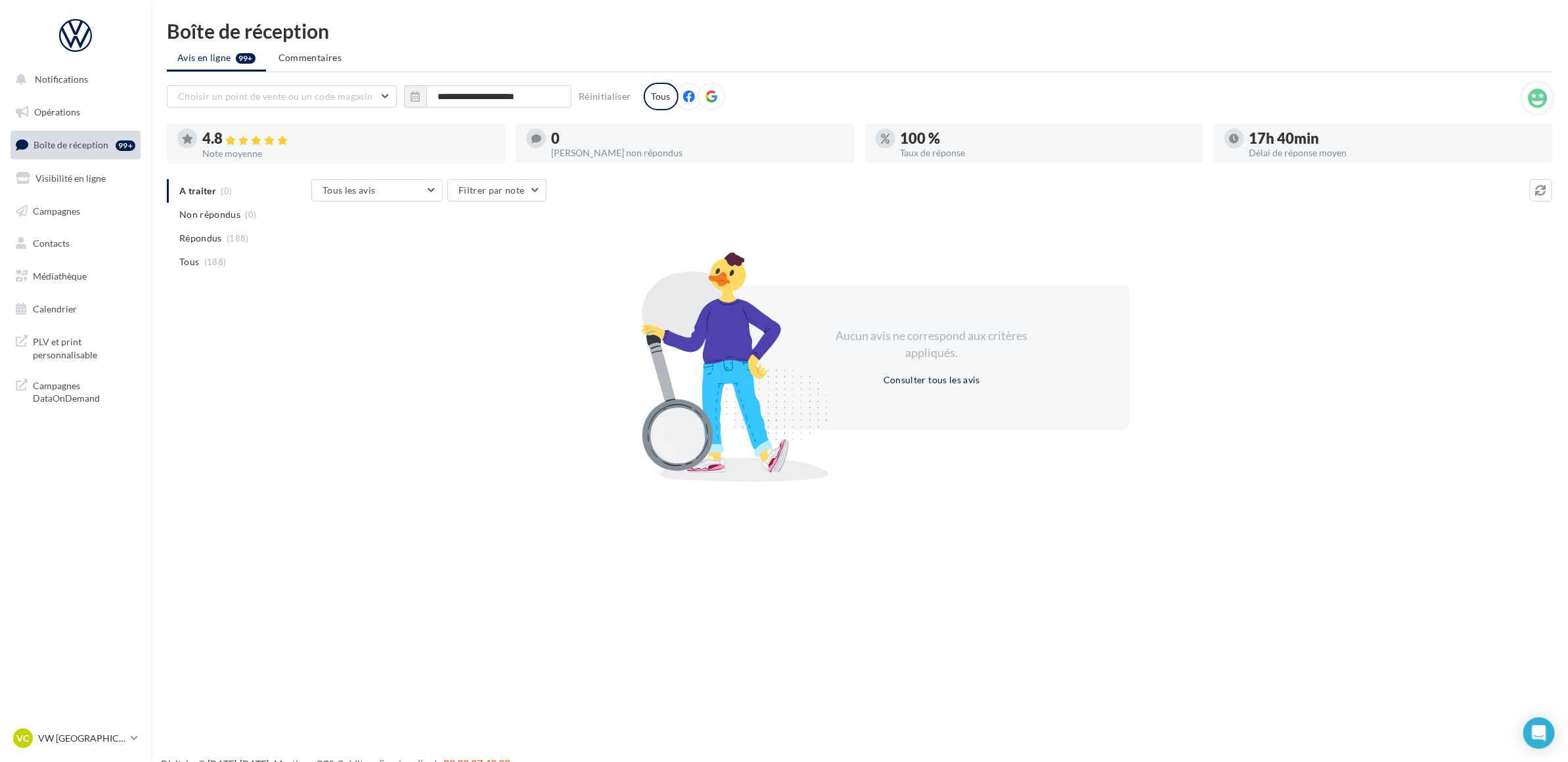
click at [830, 67] on ul "Avis en ligne 99+ Commentaires" at bounding box center [859, 59] width 1386 height 26
click at [834, 86] on div "**********" at bounding box center [845, 96] width 1356 height 28
drag, startPoint x: 1052, startPoint y: 62, endPoint x: 1301, endPoint y: 155, distance: 265.8
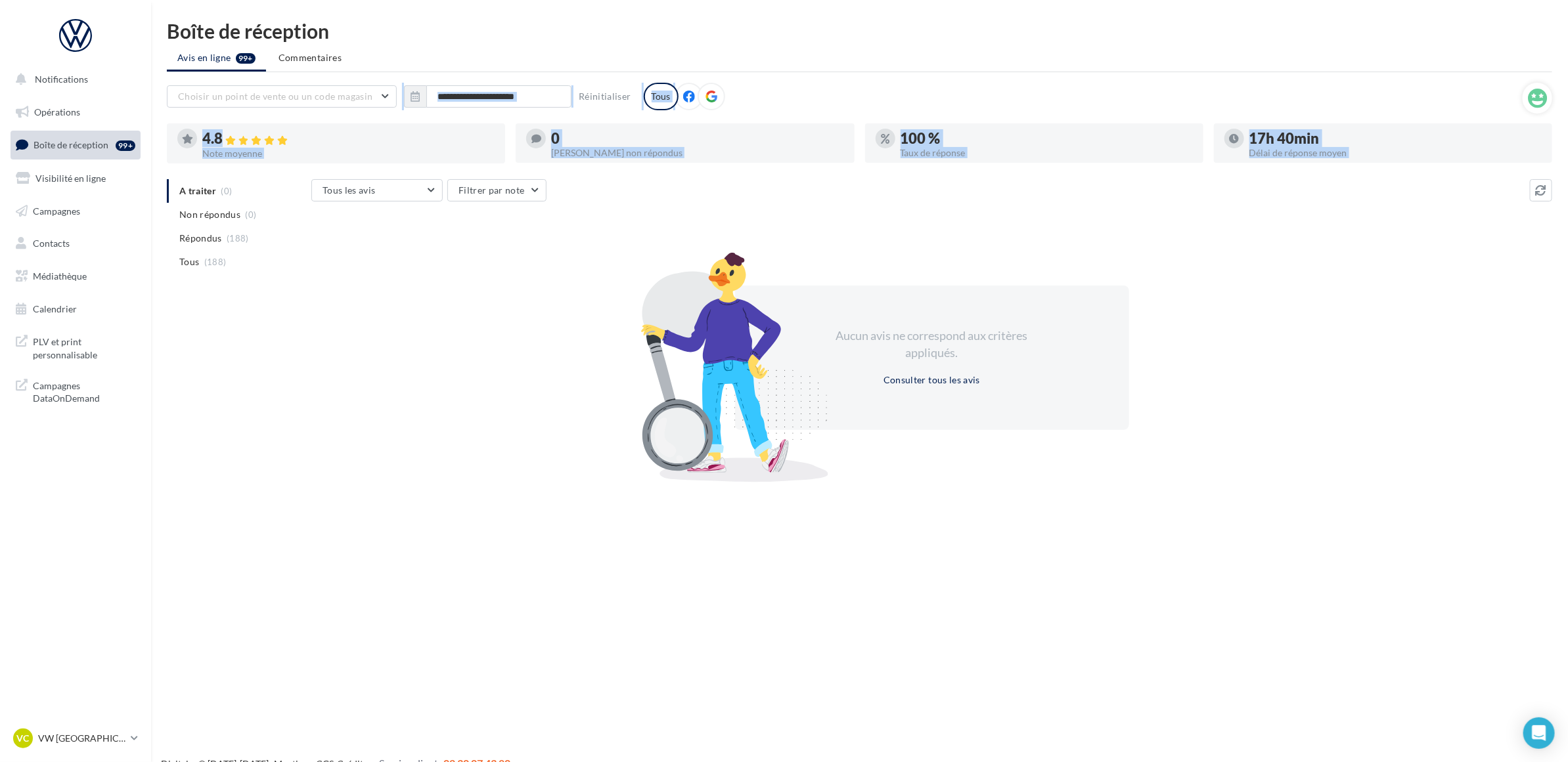
click at [1301, 155] on div "**********" at bounding box center [859, 249] width 1417 height 456
drag, startPoint x: 1301, startPoint y: 155, endPoint x: 1286, endPoint y: 194, distance: 41.8
click at [1286, 194] on div "Tous les avis Tous les avis Avis avec commentaire Avis sans commentaire Filtrer…" at bounding box center [920, 192] width 1218 height 25
drag, startPoint x: 1284, startPoint y: 188, endPoint x: 1226, endPoint y: 132, distance: 80.6
click at [1226, 132] on div "**********" at bounding box center [859, 279] width 1386 height 394
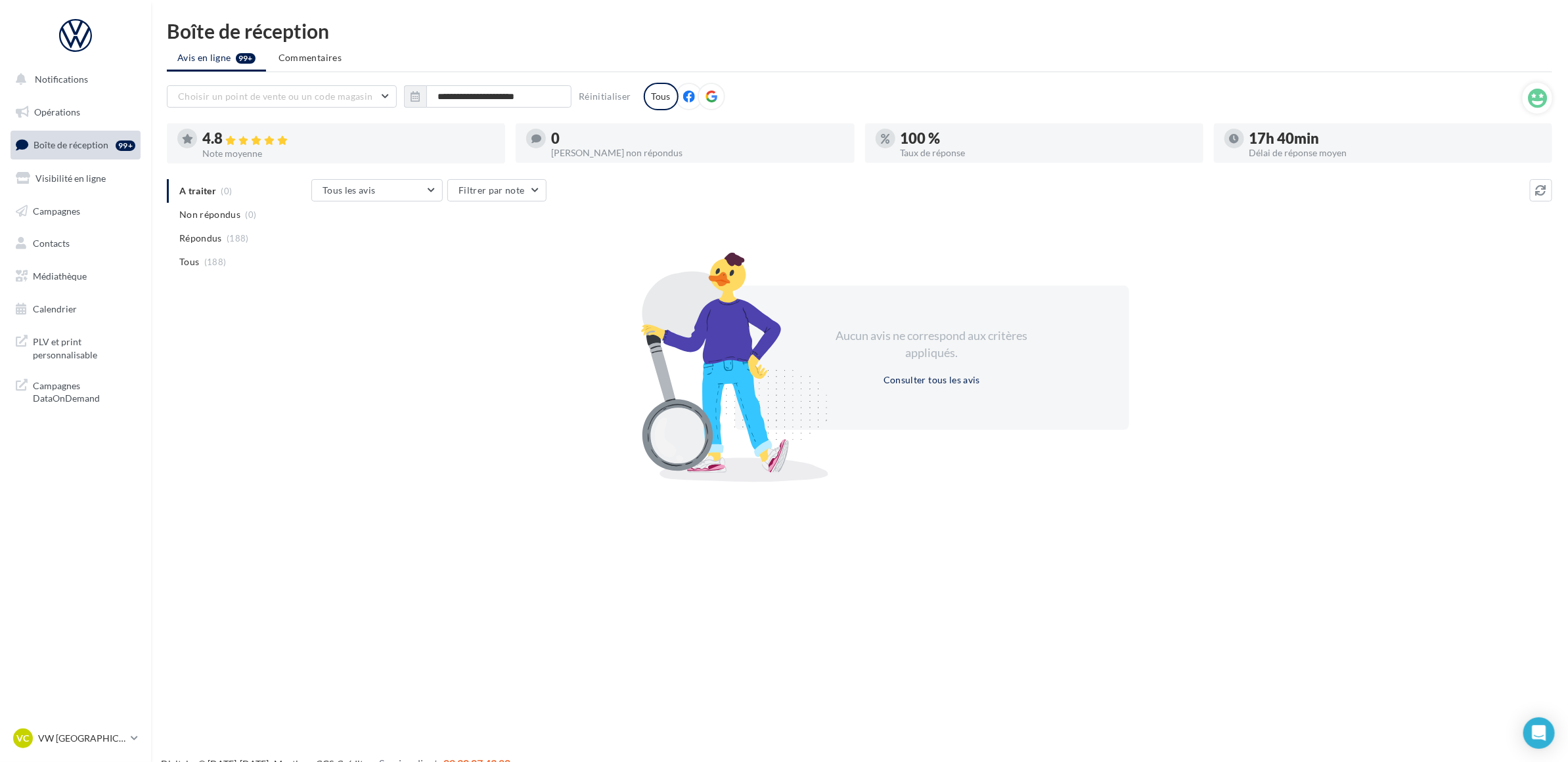
drag, startPoint x: 1226, startPoint y: 132, endPoint x: 1092, endPoint y: 96, distance: 138.8
click at [1092, 96] on div "**********" at bounding box center [845, 96] width 1356 height 28
click at [468, 467] on div "Aucun avis ne correspond aux critères appliqués. Consulter tous les avis" at bounding box center [931, 357] width 1241 height 227
click at [425, 434] on div "Aucun avis ne correspond aux critères appliqués. Consulter tous les avis" at bounding box center [931, 357] width 1241 height 227
click at [422, 417] on div "Aucun avis ne correspond aux critères appliqués. Consulter tous les avis" at bounding box center [931, 357] width 1241 height 227
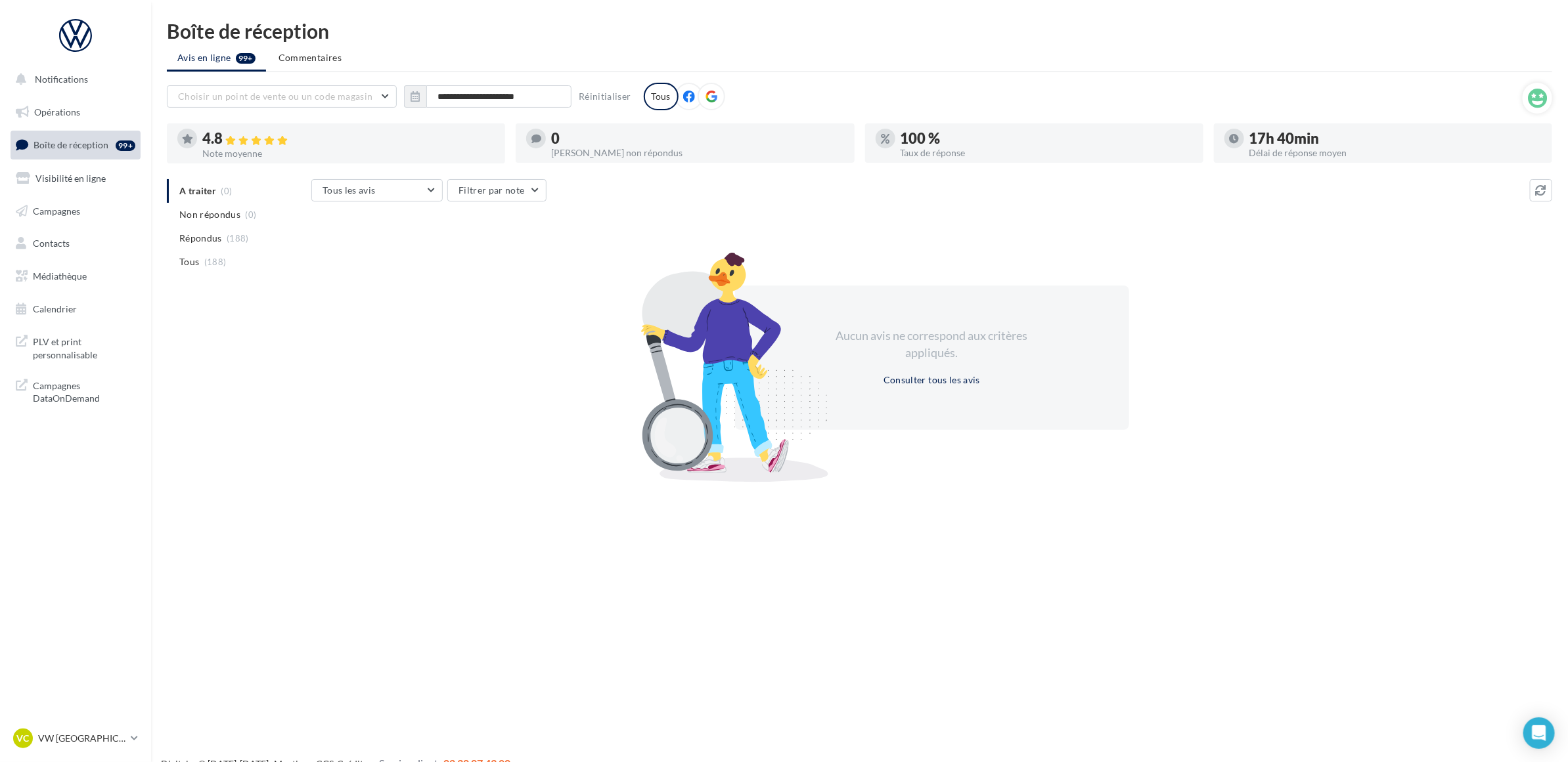
click at [444, 44] on div "**********" at bounding box center [859, 249] width 1417 height 456
click at [94, 732] on p "VW [GEOGRAPHIC_DATA]" at bounding box center [82, 739] width 87 height 13
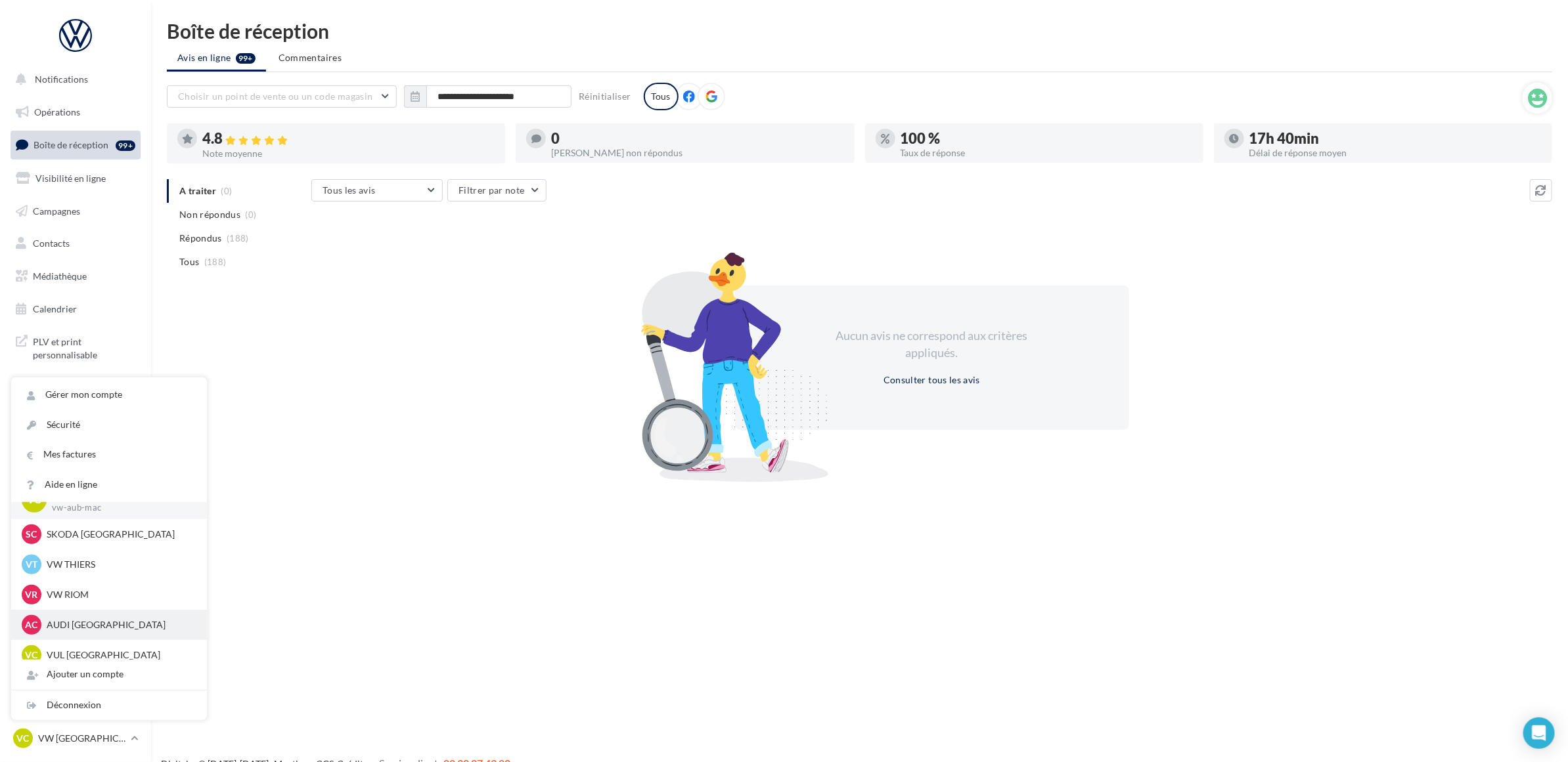
scroll to position [30, 0]
click at [100, 641] on p "VUL [GEOGRAPHIC_DATA]" at bounding box center [119, 646] width 145 height 13
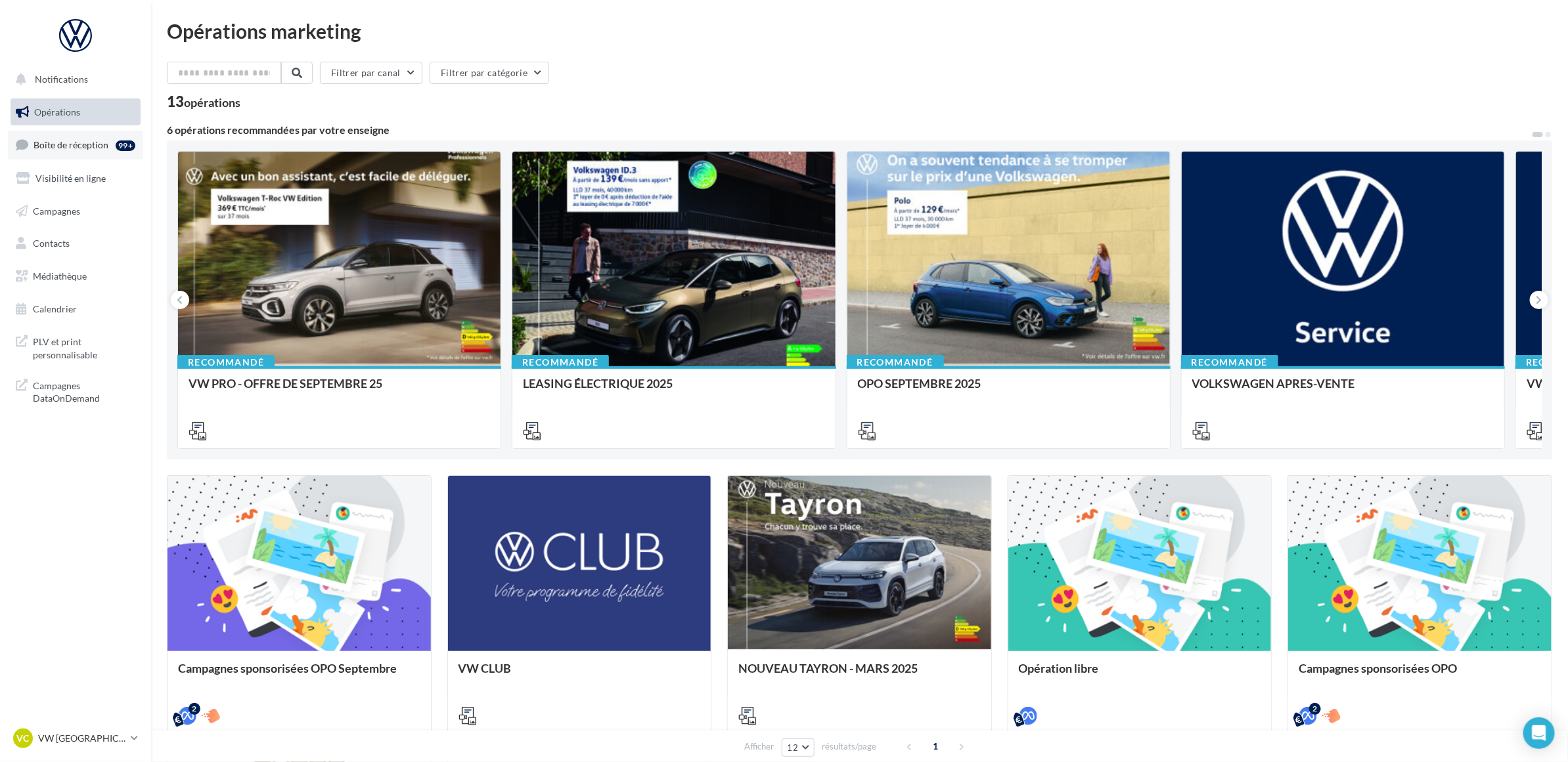
click at [97, 149] on span "Boîte de réception" at bounding box center [71, 145] width 75 height 12
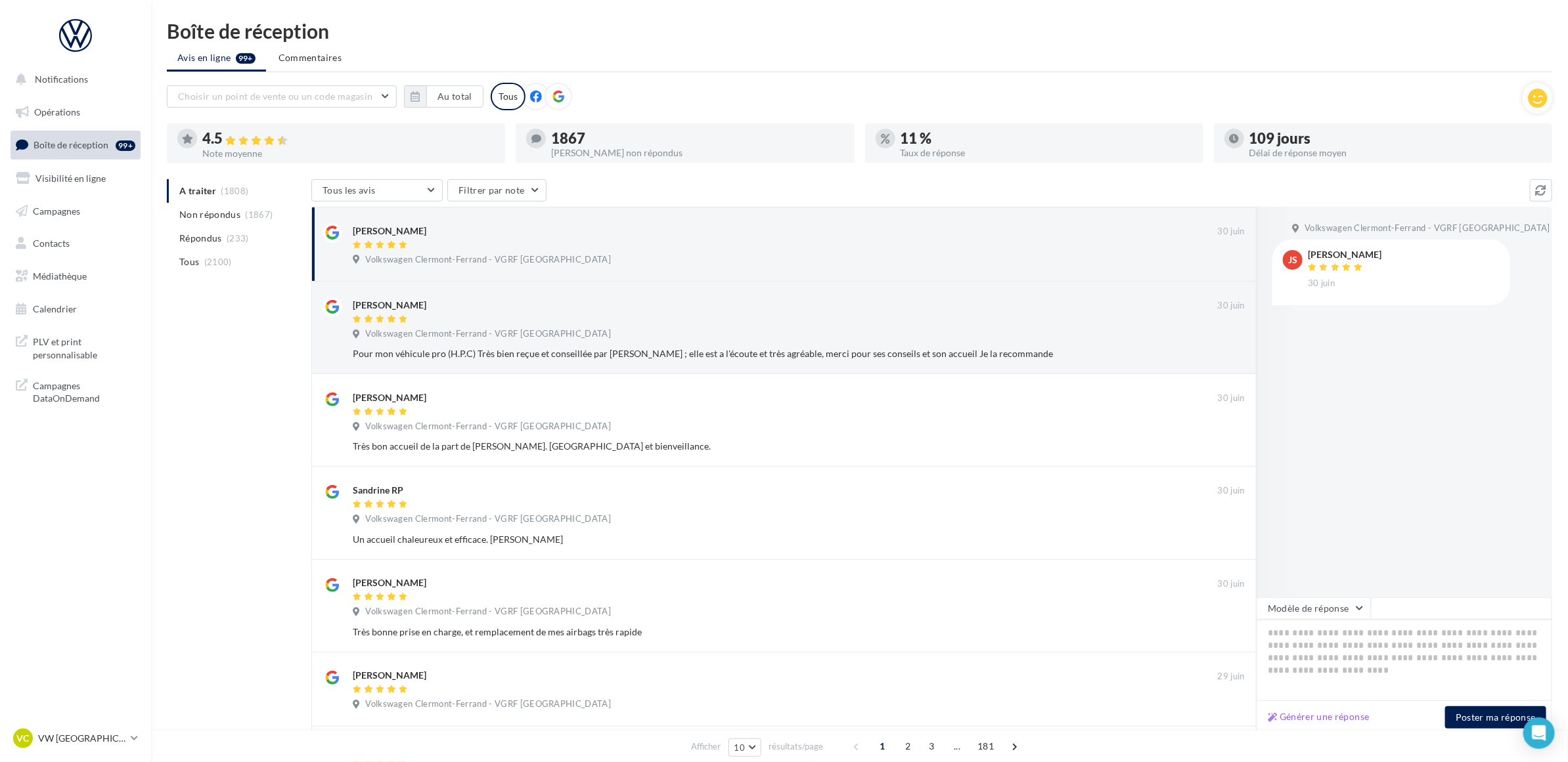
click at [713, 113] on div "Choisir un point de vente ou un code magasin 09429391244196467045 - Volkswagen …" at bounding box center [859, 103] width 1386 height 41
click at [471, 109] on div "Choisir un point de vente ou un code magasin 09429391244196467045 - Volkswagen …" at bounding box center [845, 98] width 1356 height 31
click at [469, 99] on button "Au total" at bounding box center [455, 96] width 58 height 22
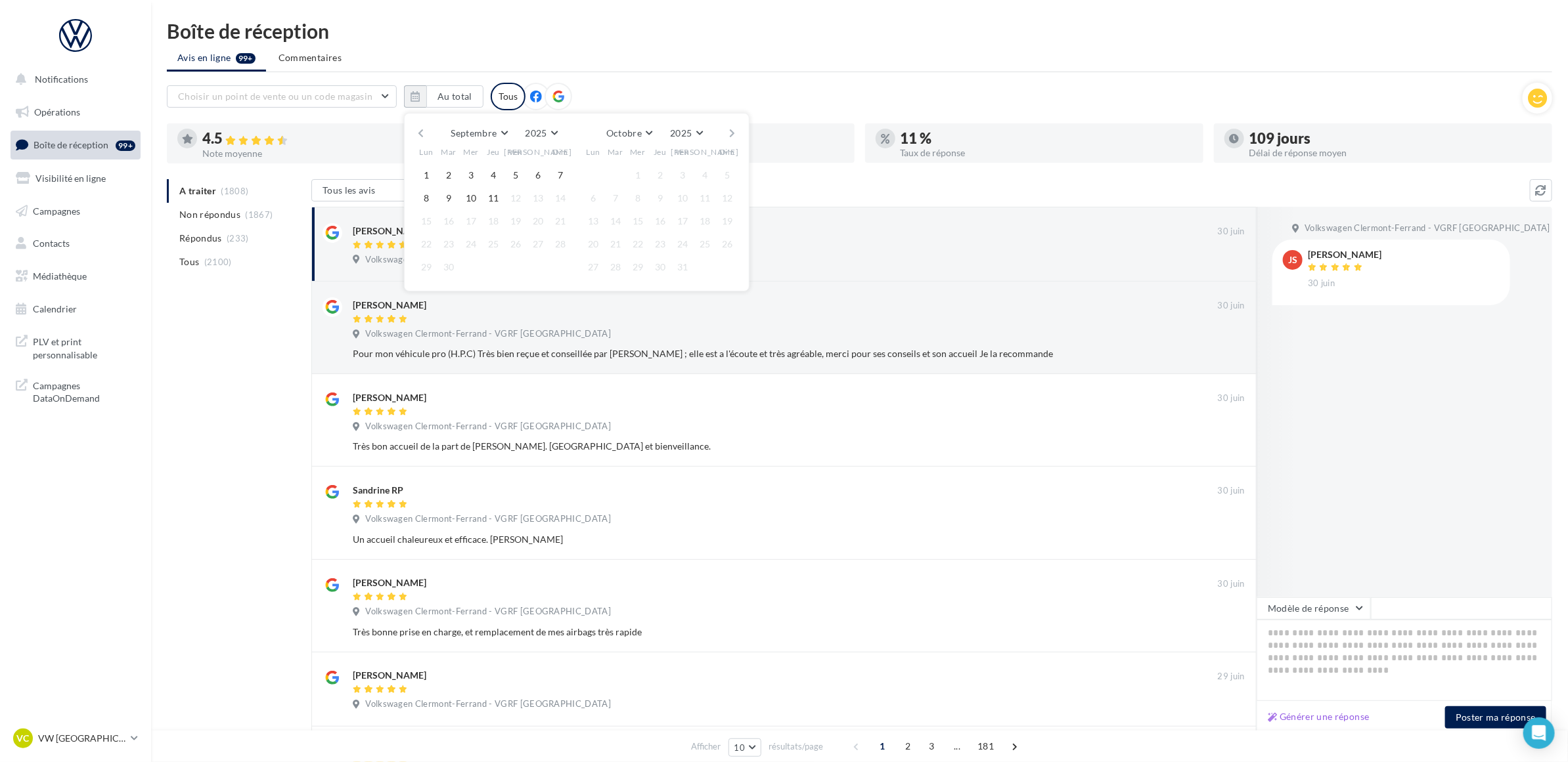
click at [421, 130] on button "button" at bounding box center [421, 132] width 12 height 18
click at [452, 178] on button "1" at bounding box center [448, 175] width 20 height 20
click at [735, 136] on button "button" at bounding box center [733, 132] width 12 height 18
click at [659, 195] on button "11" at bounding box center [660, 198] width 20 height 20
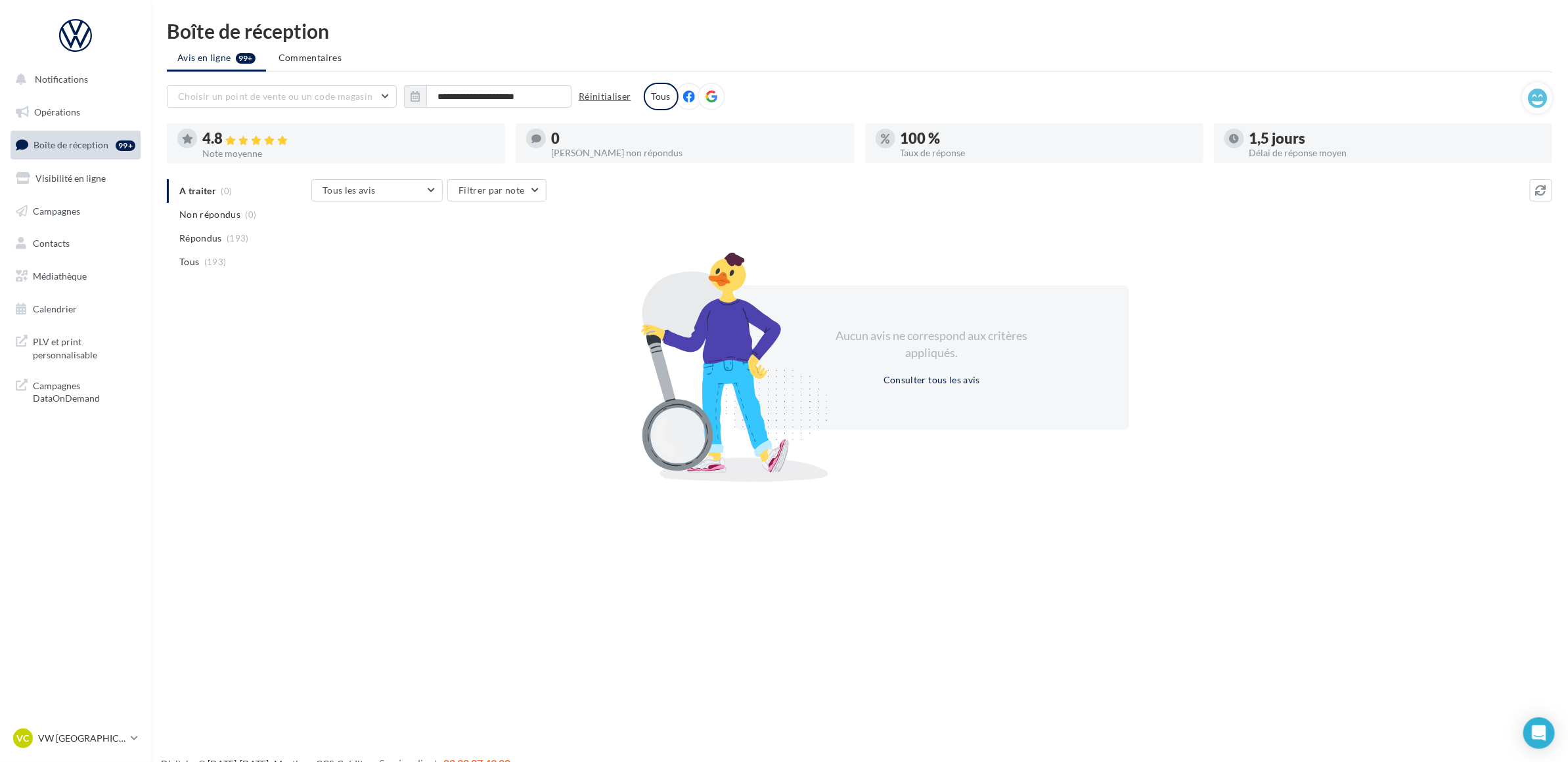
click at [623, 97] on button "Réinitialiser" at bounding box center [605, 96] width 63 height 15
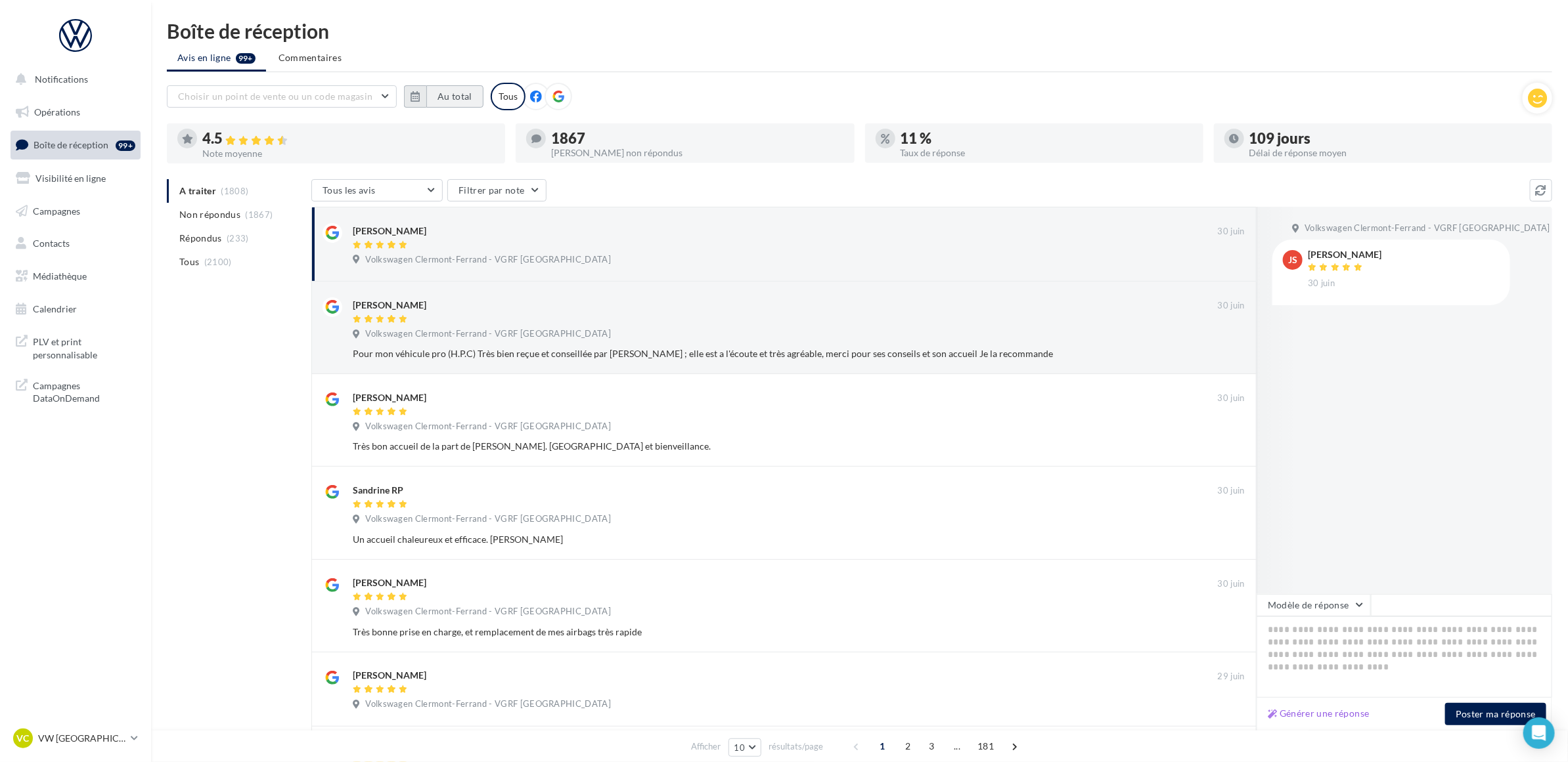
click at [442, 103] on button "Au total" at bounding box center [455, 96] width 58 height 22
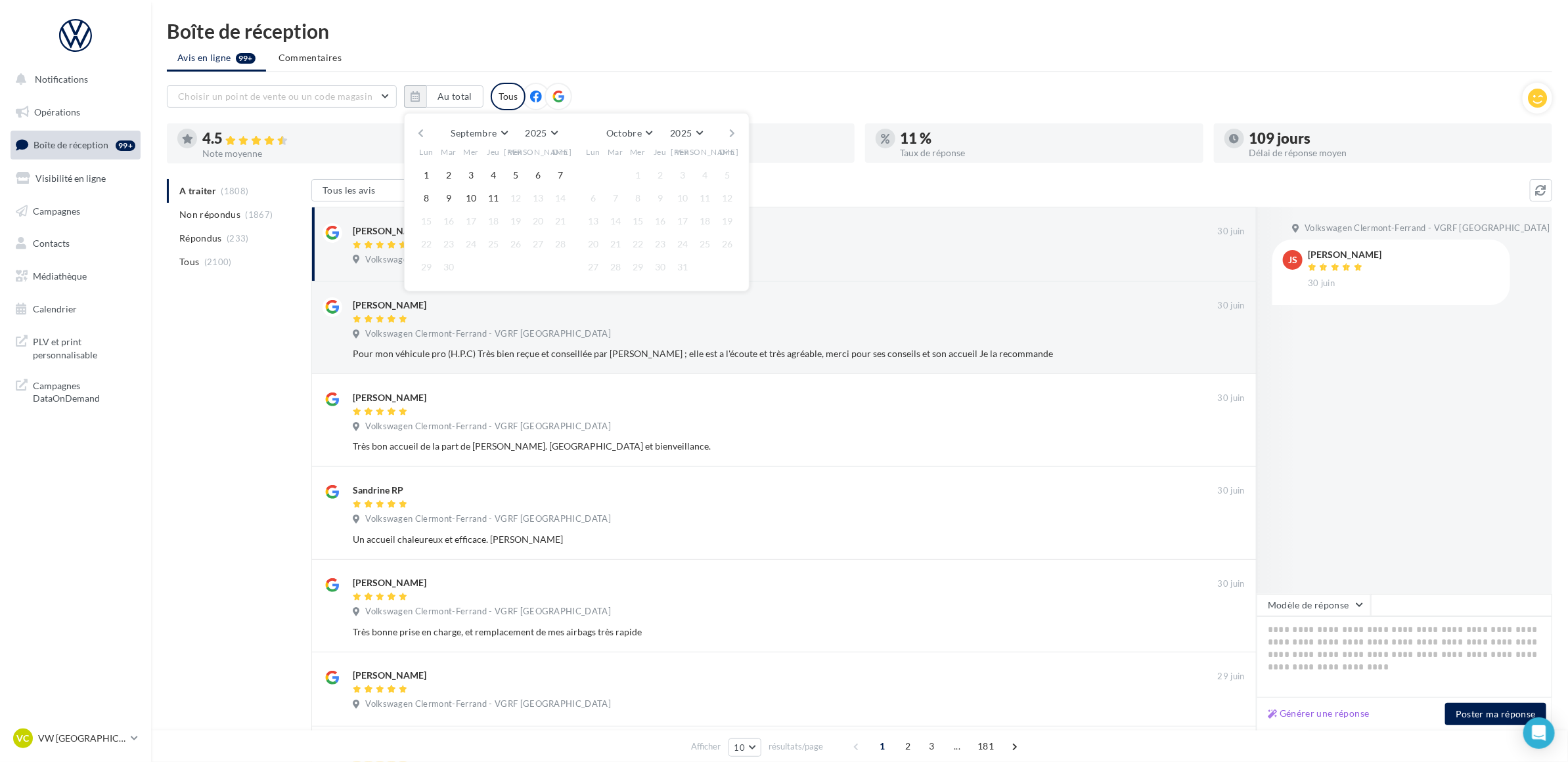
click at [415, 129] on button "button" at bounding box center [421, 132] width 12 height 18
click at [464, 174] on button "2" at bounding box center [470, 175] width 20 height 20
click at [730, 132] on button "button" at bounding box center [733, 132] width 12 height 18
click at [662, 197] on button "11" at bounding box center [660, 198] width 20 height 20
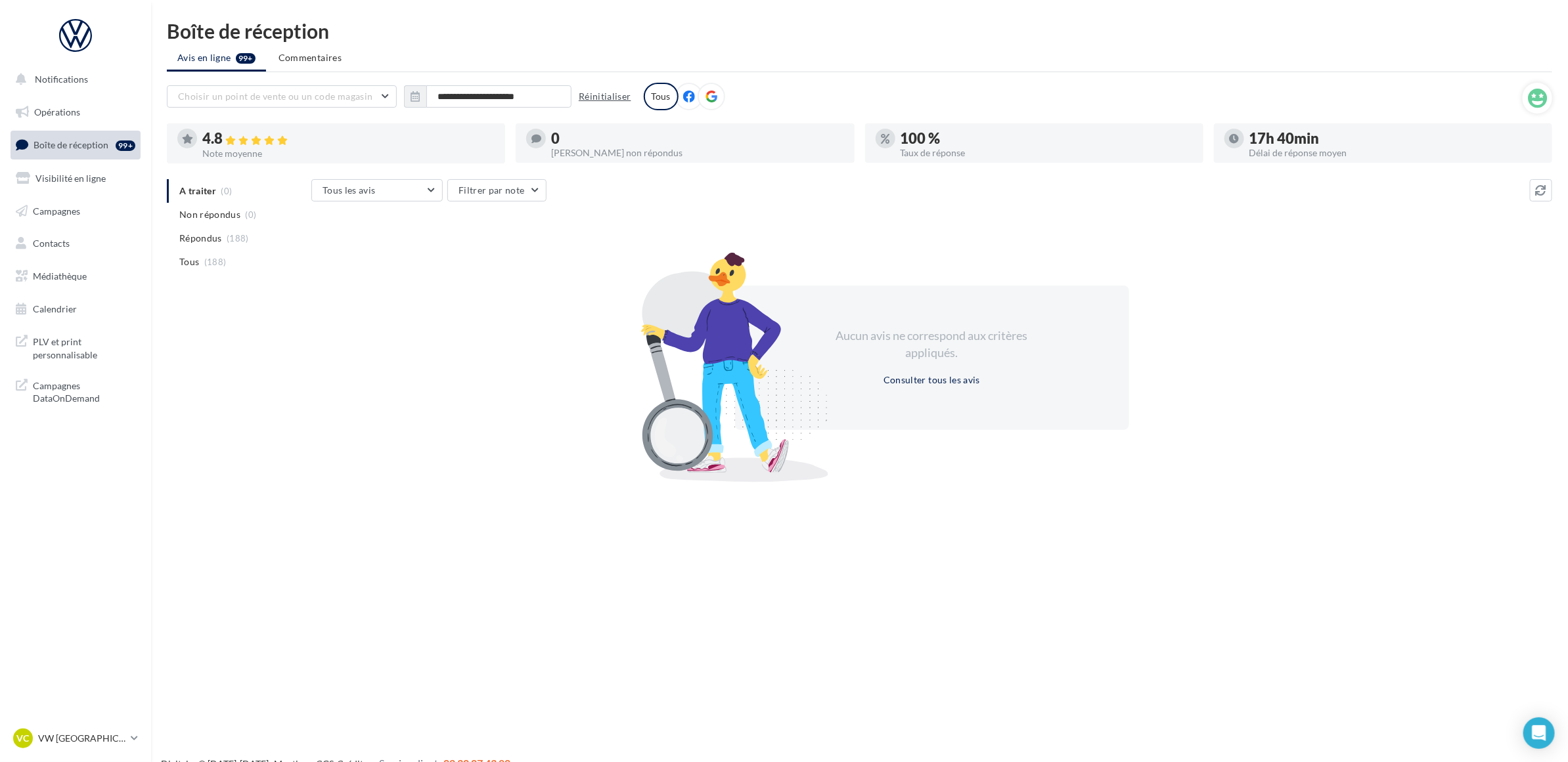
click at [615, 90] on button "Réinitialiser" at bounding box center [605, 96] width 63 height 15
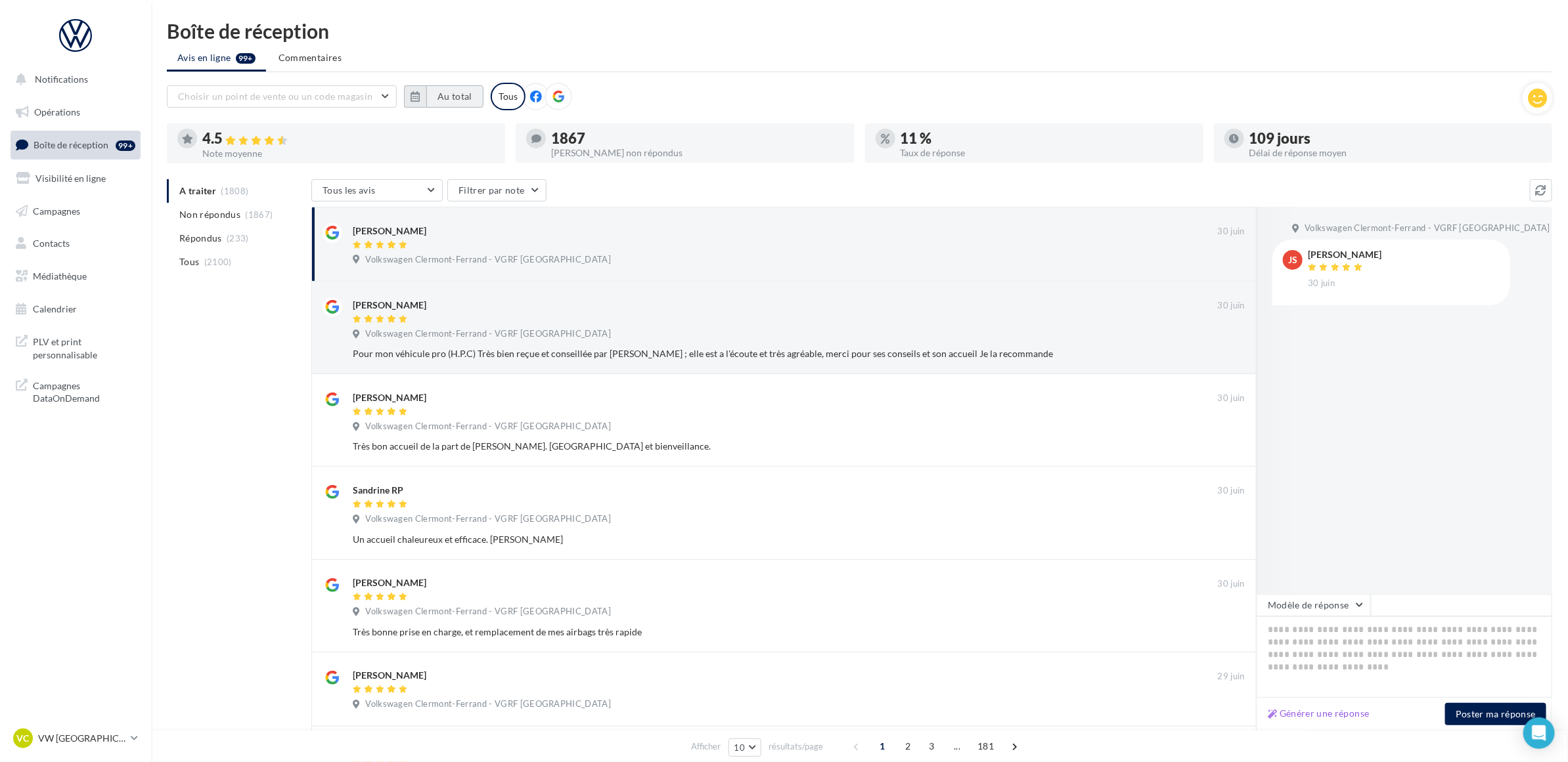
click at [467, 100] on button "Au total" at bounding box center [455, 96] width 58 height 22
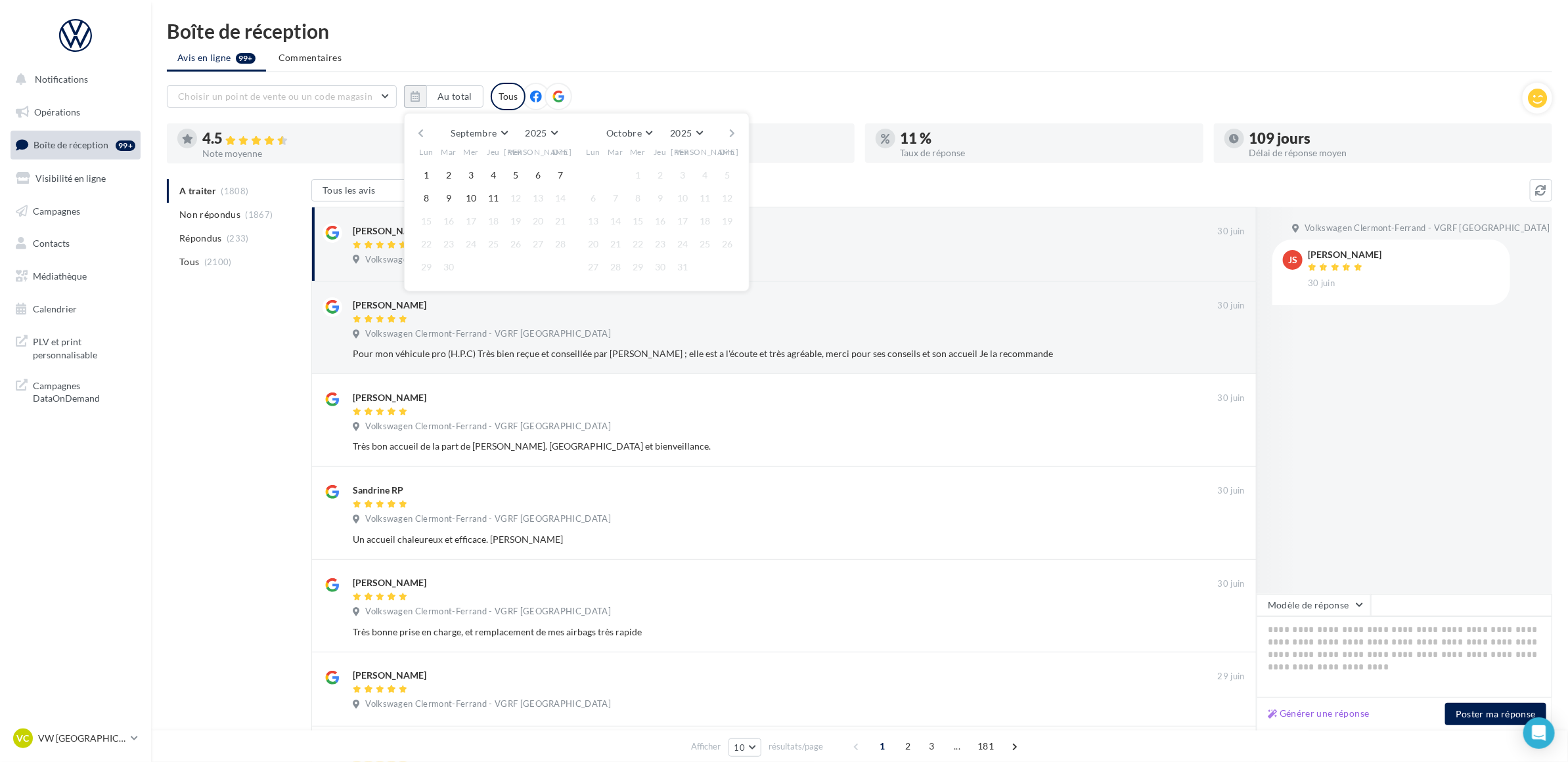
click at [423, 134] on button "button" at bounding box center [421, 132] width 12 height 18
click at [424, 129] on button "button" at bounding box center [421, 132] width 12 height 18
click at [827, 26] on div "Boîte de réception" at bounding box center [859, 31] width 1386 height 20
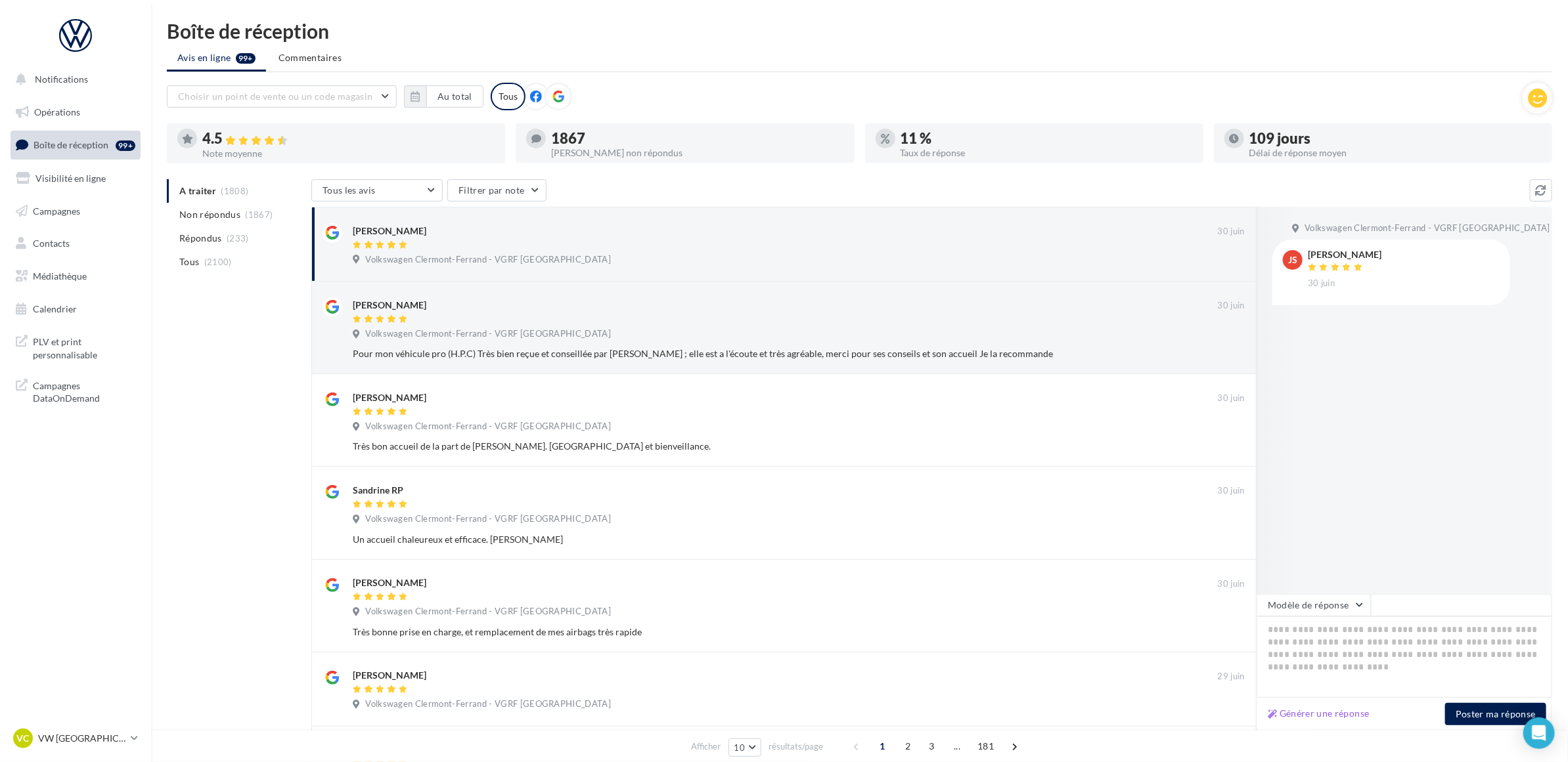
click at [750, 66] on ul "Avis en ligne 99+ Commentaires" at bounding box center [859, 59] width 1386 height 26
click at [631, 66] on ul "Avis en ligne 99+ Commentaires" at bounding box center [859, 59] width 1386 height 26
click at [589, 60] on ul "Avis en ligne 99+ Commentaires" at bounding box center [859, 59] width 1386 height 26
click at [155, 402] on div "Boîte de réception Avis en ligne 99+ Commentaires Choisir un point de vente ou …" at bounding box center [859, 568] width 1417 height 1094
click at [119, 492] on nav "Notifications Opérations Boîte de réception 99+ Visibilité en ligne Campagnes C…" at bounding box center [75, 381] width 151 height 762
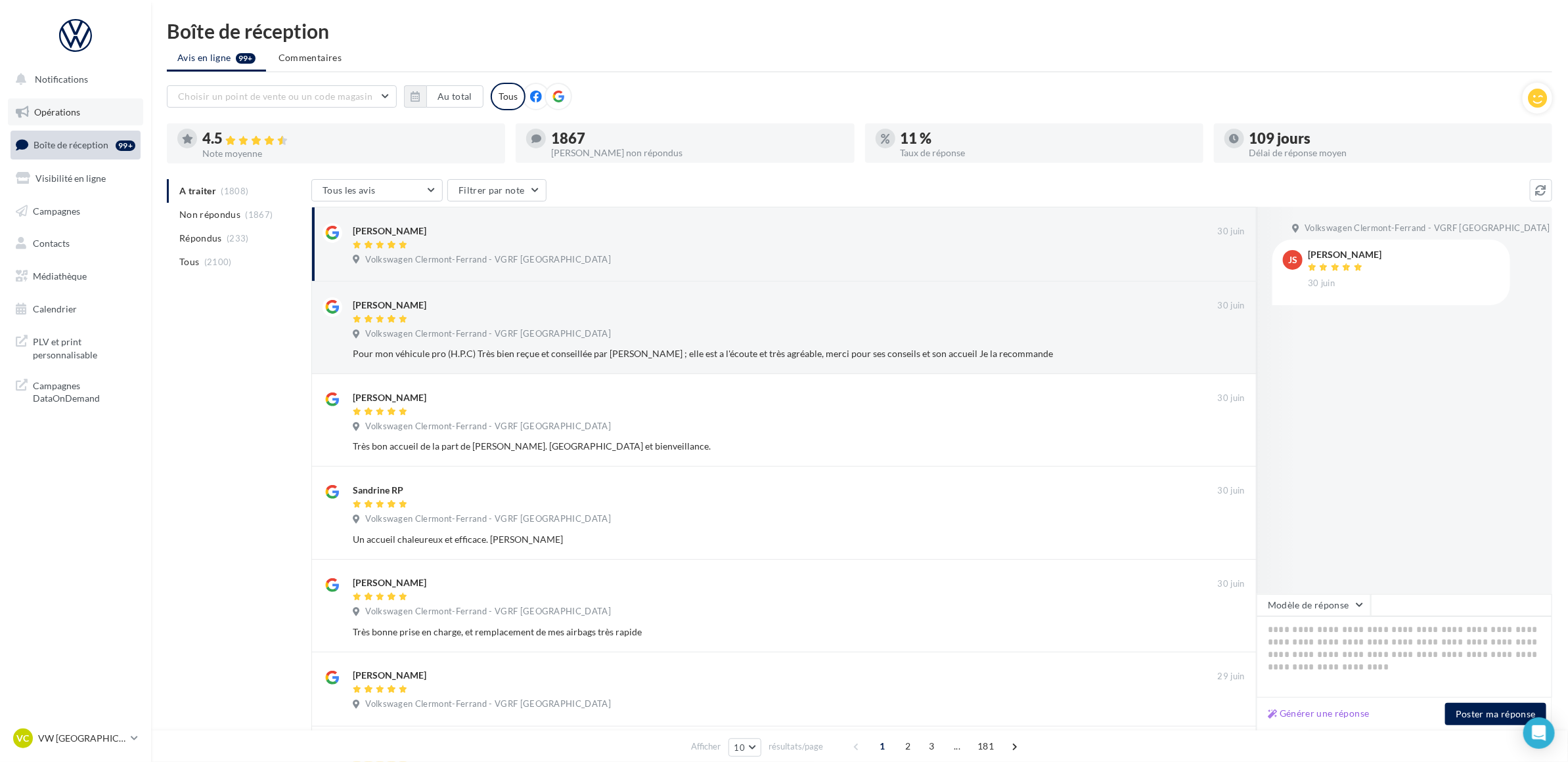
drag, startPoint x: 92, startPoint y: 448, endPoint x: 62, endPoint y: 112, distance: 337.3
click at [62, 112] on nav "Notifications Opérations Boîte de réception 99+ Visibilité en ligne Campagnes C…" at bounding box center [75, 381] width 151 height 762
click at [178, 479] on div "A traiter (1808) Non répondus (1867) Répondus (233) Tous (2100) Tous les avis T…" at bounding box center [859, 647] width 1386 height 936
click at [151, 477] on div "Boîte de réception Avis en ligne 99+ Commentaires Choisir un point de vente ou …" at bounding box center [859, 568] width 1417 height 1094
click at [113, 733] on p "VW [GEOGRAPHIC_DATA]" at bounding box center [82, 739] width 87 height 13
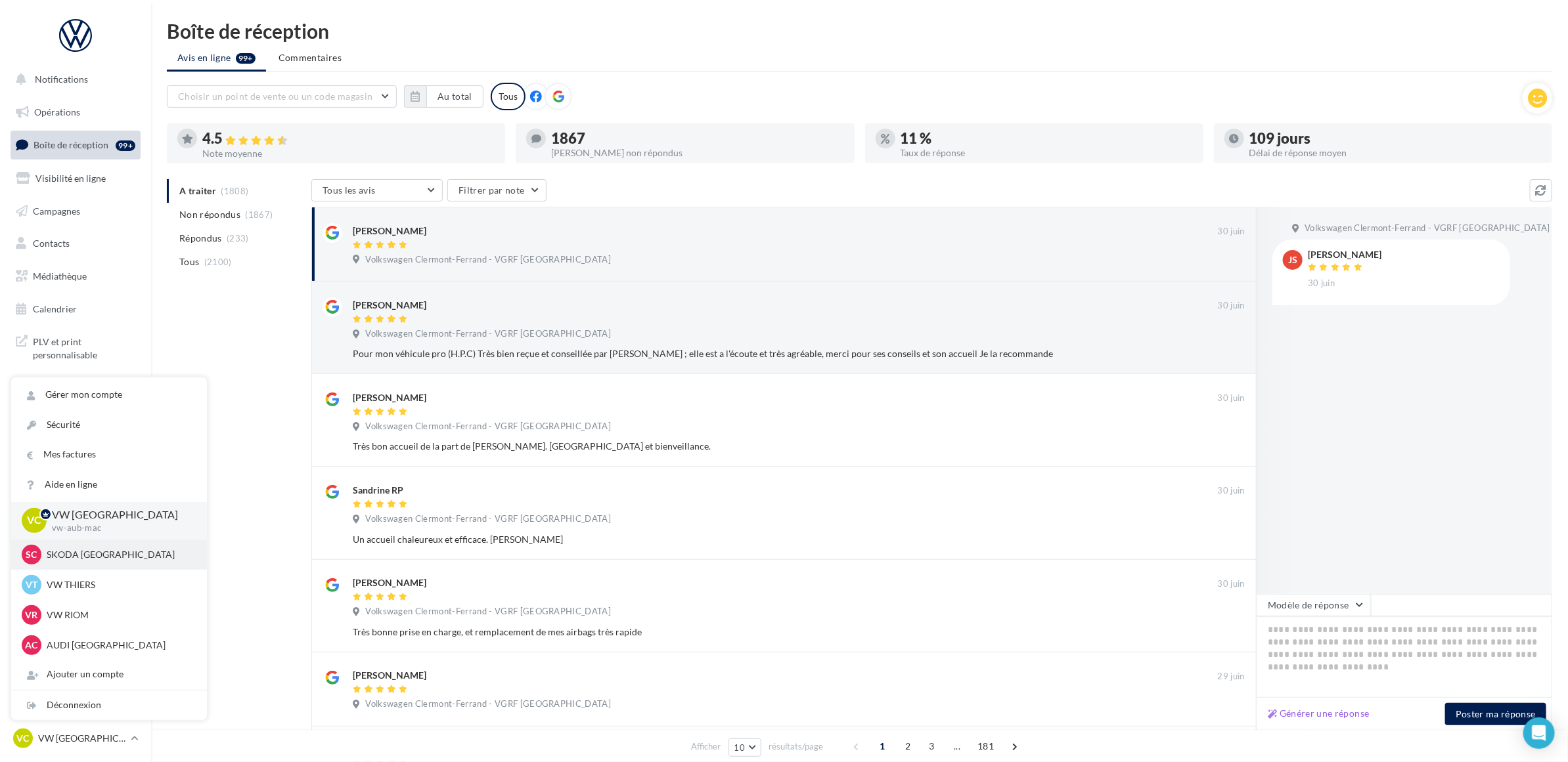
click at [94, 553] on p "SKODA [GEOGRAPHIC_DATA]" at bounding box center [119, 555] width 145 height 13
